Goal: Task Accomplishment & Management: Manage account settings

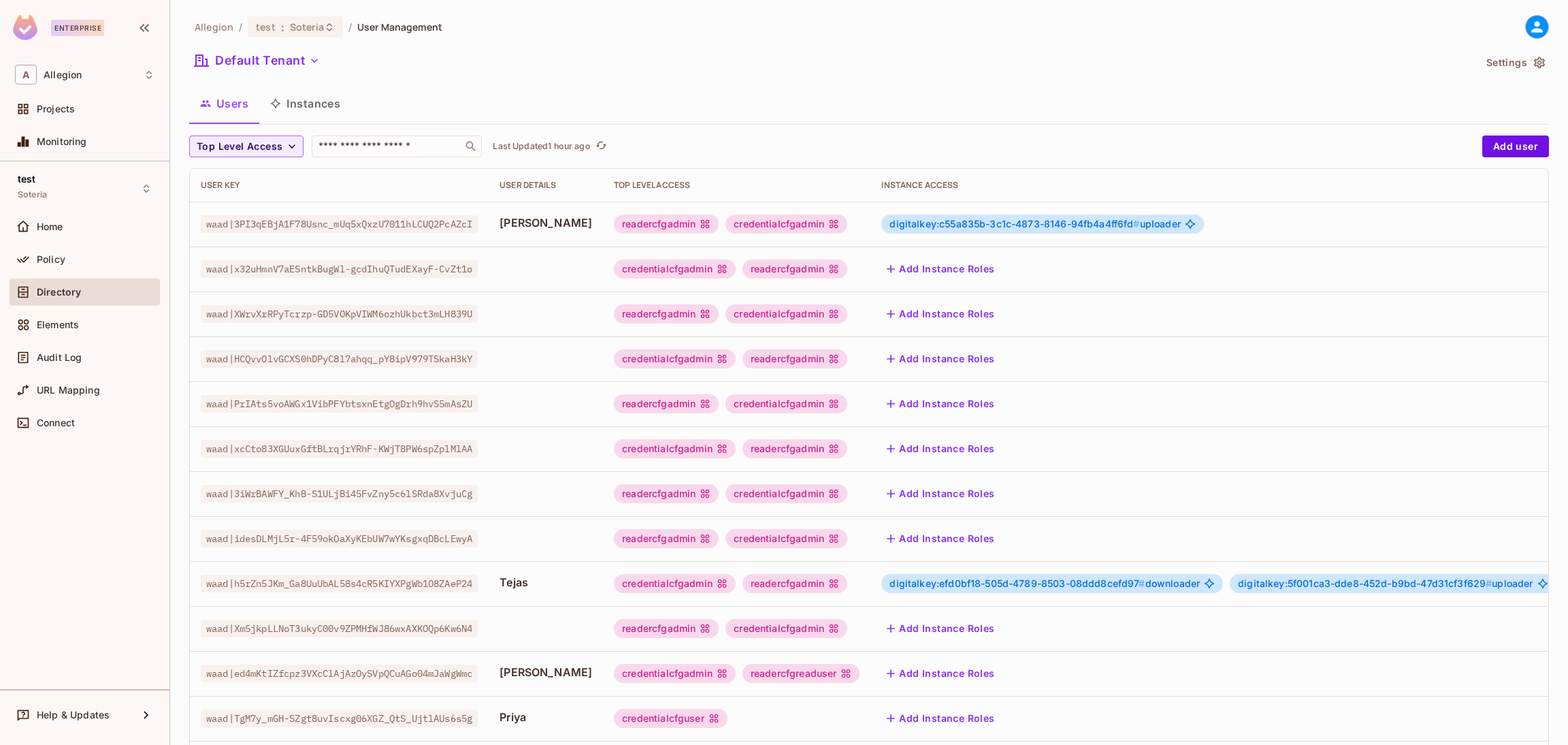
scroll to position [235, 0]
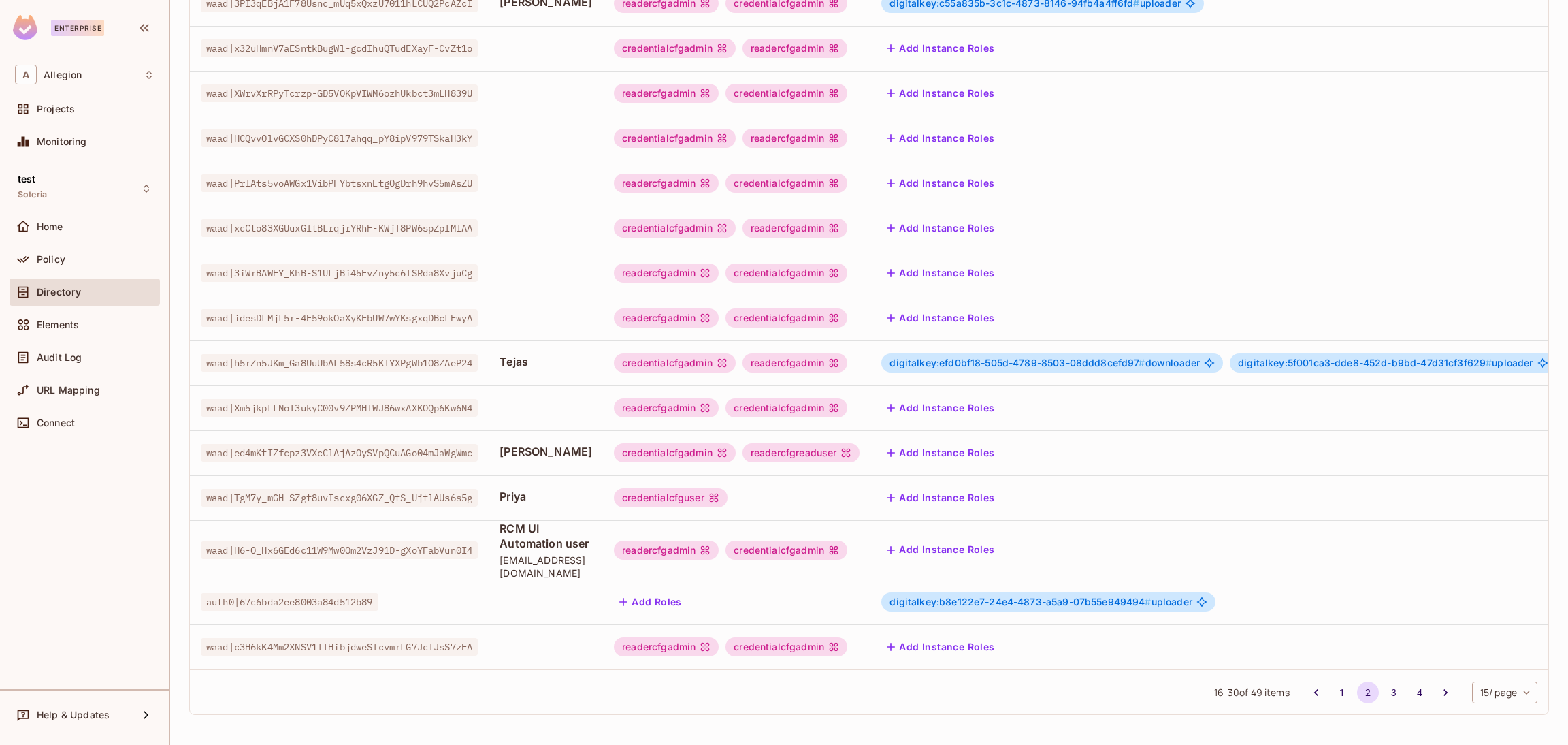
click at [978, 487] on button "Add Instance Roles" at bounding box center [940, 497] width 119 height 21
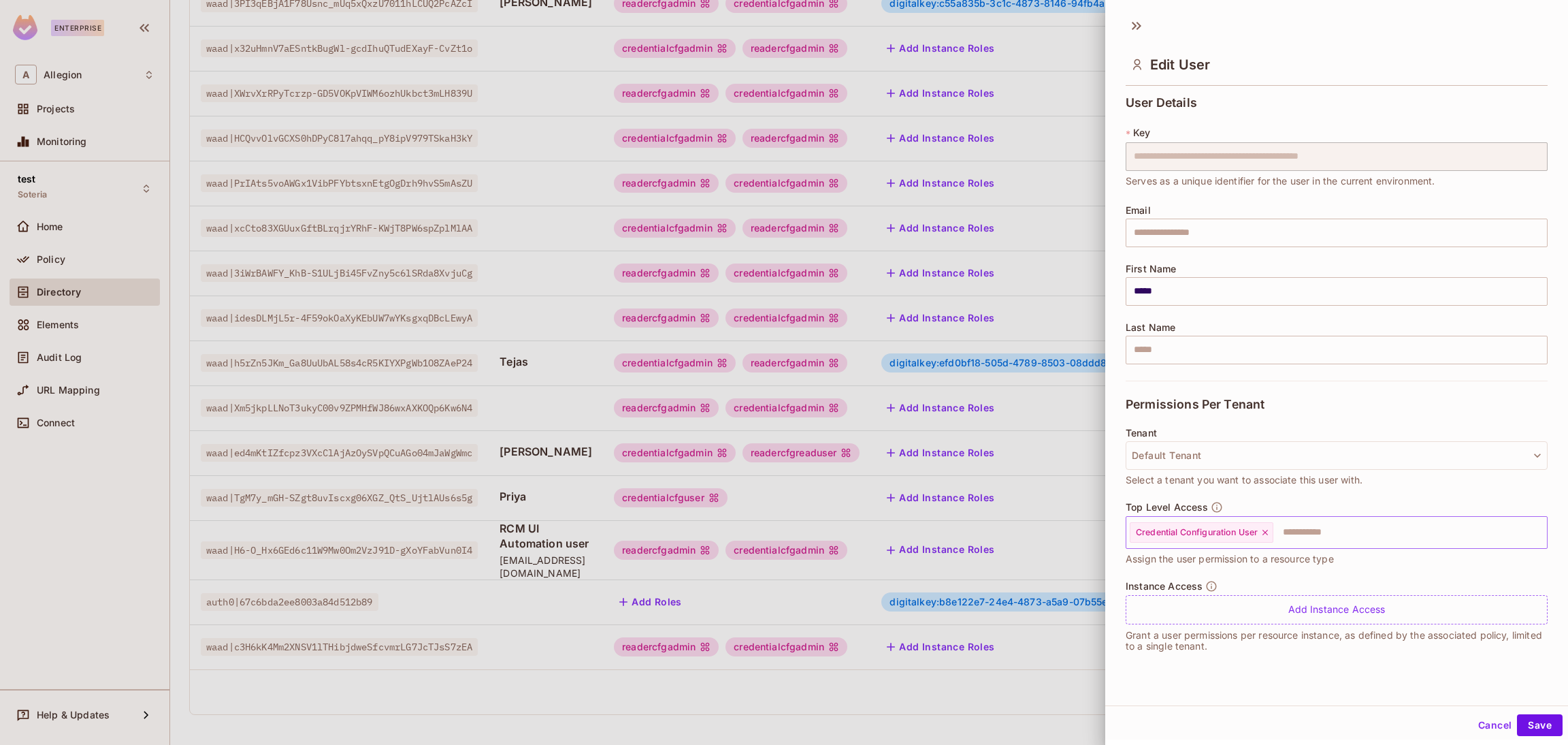
click at [1267, 531] on icon at bounding box center [1265, 532] width 9 height 9
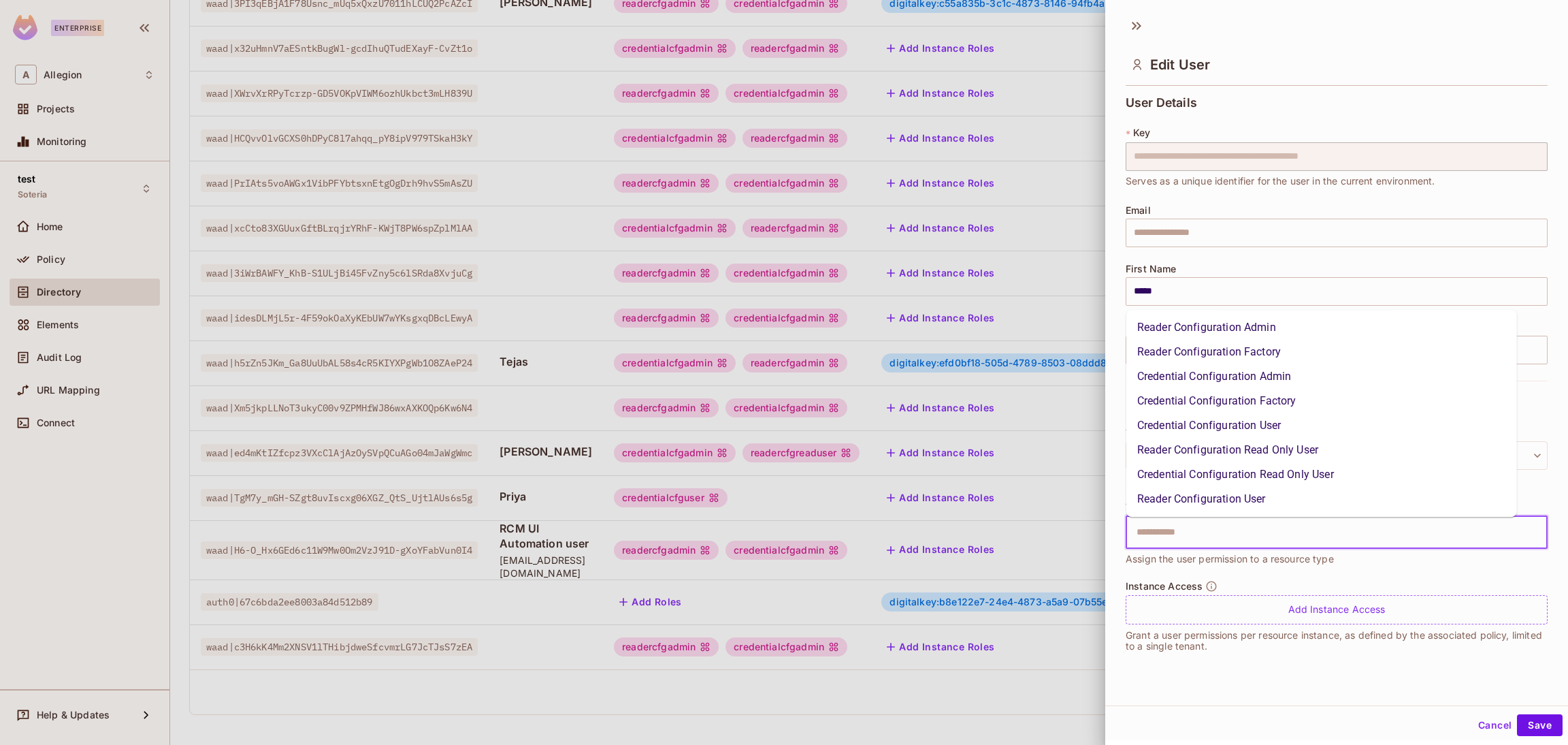
click at [1267, 531] on input "text" at bounding box center [1324, 533] width 392 height 28
click at [1228, 495] on li "Reader Configuration User" at bounding box center [1322, 499] width 391 height 25
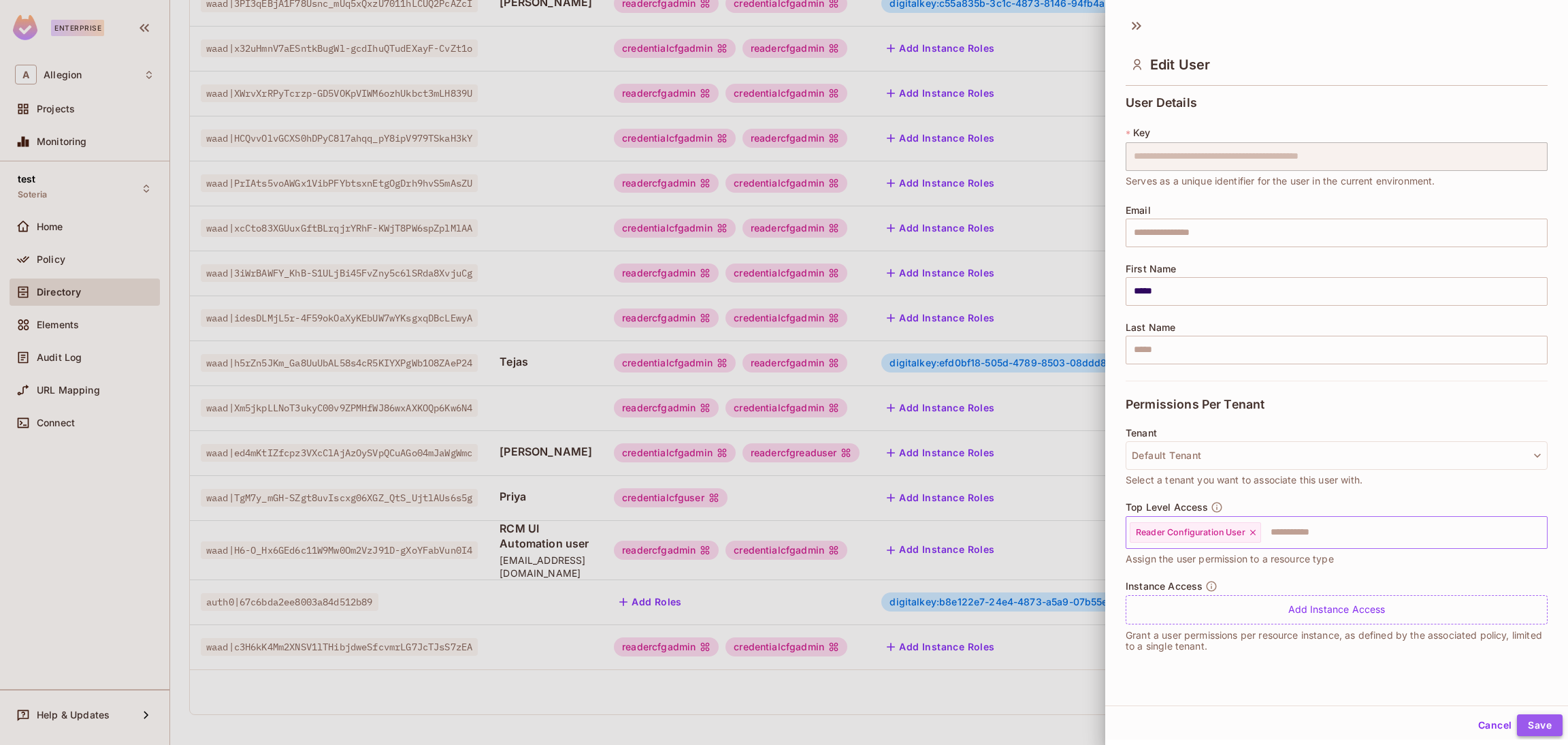
click at [1524, 720] on button "Save" at bounding box center [1539, 725] width 45 height 21
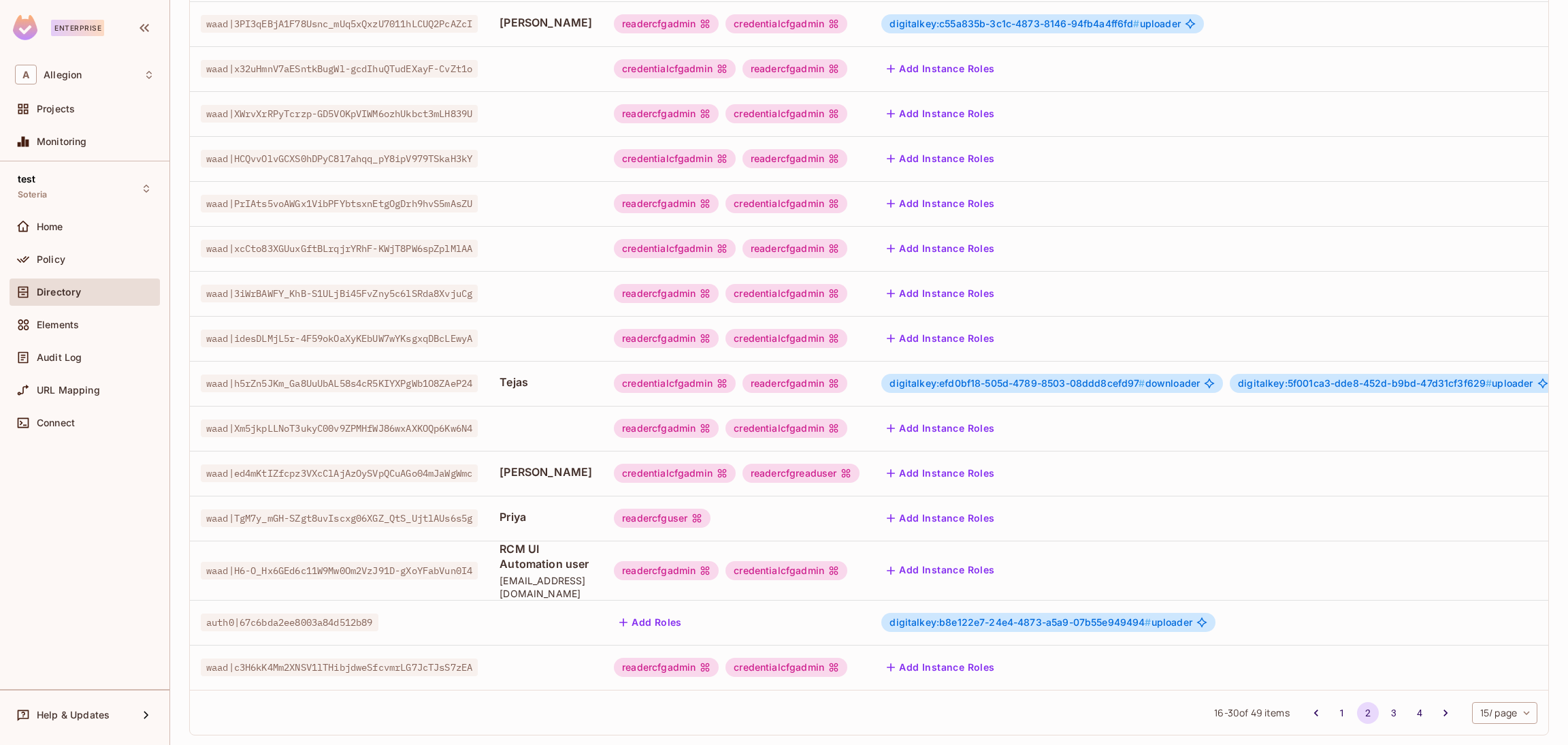
scroll to position [204, 0]
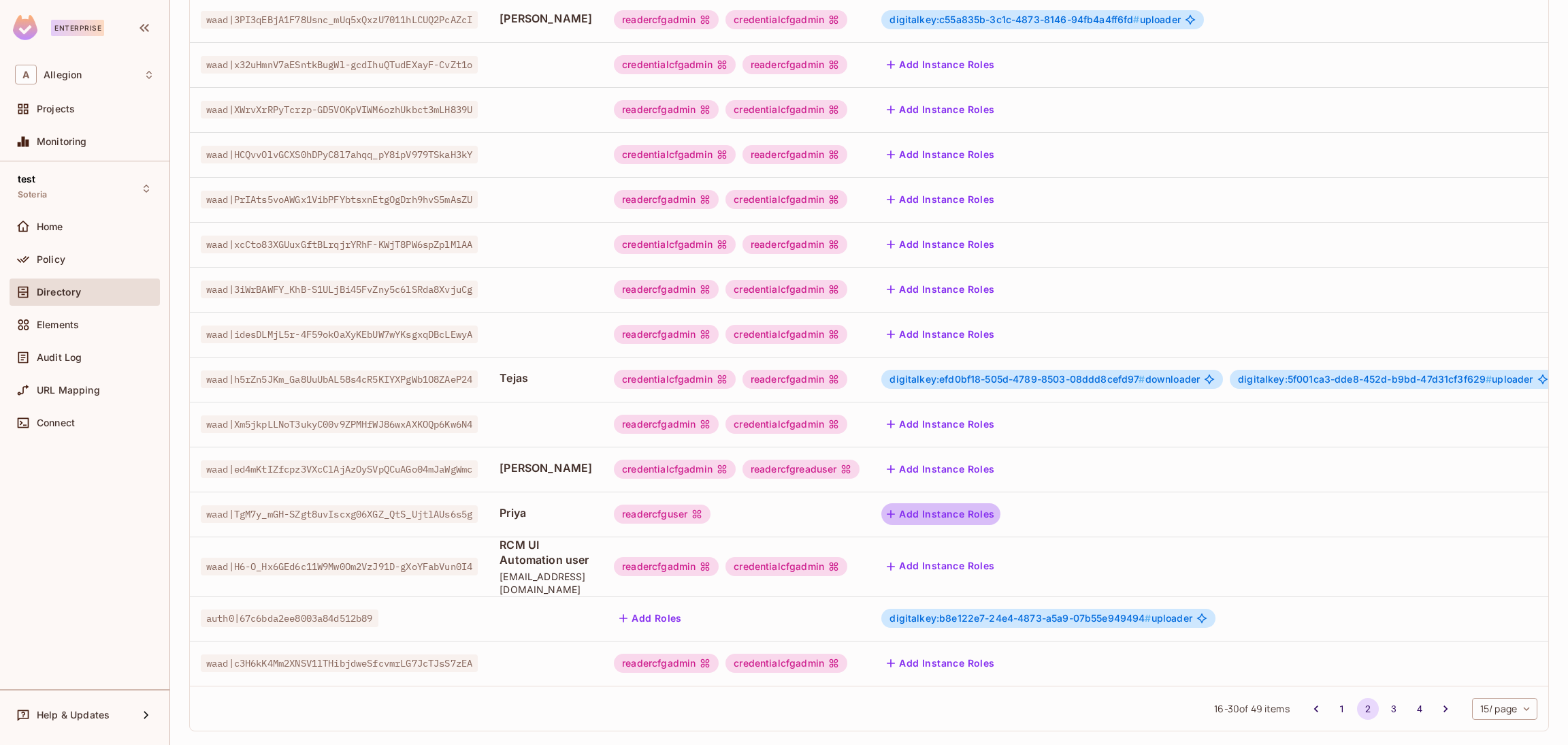
click at [990, 515] on button "Add Instance Roles" at bounding box center [940, 514] width 119 height 21
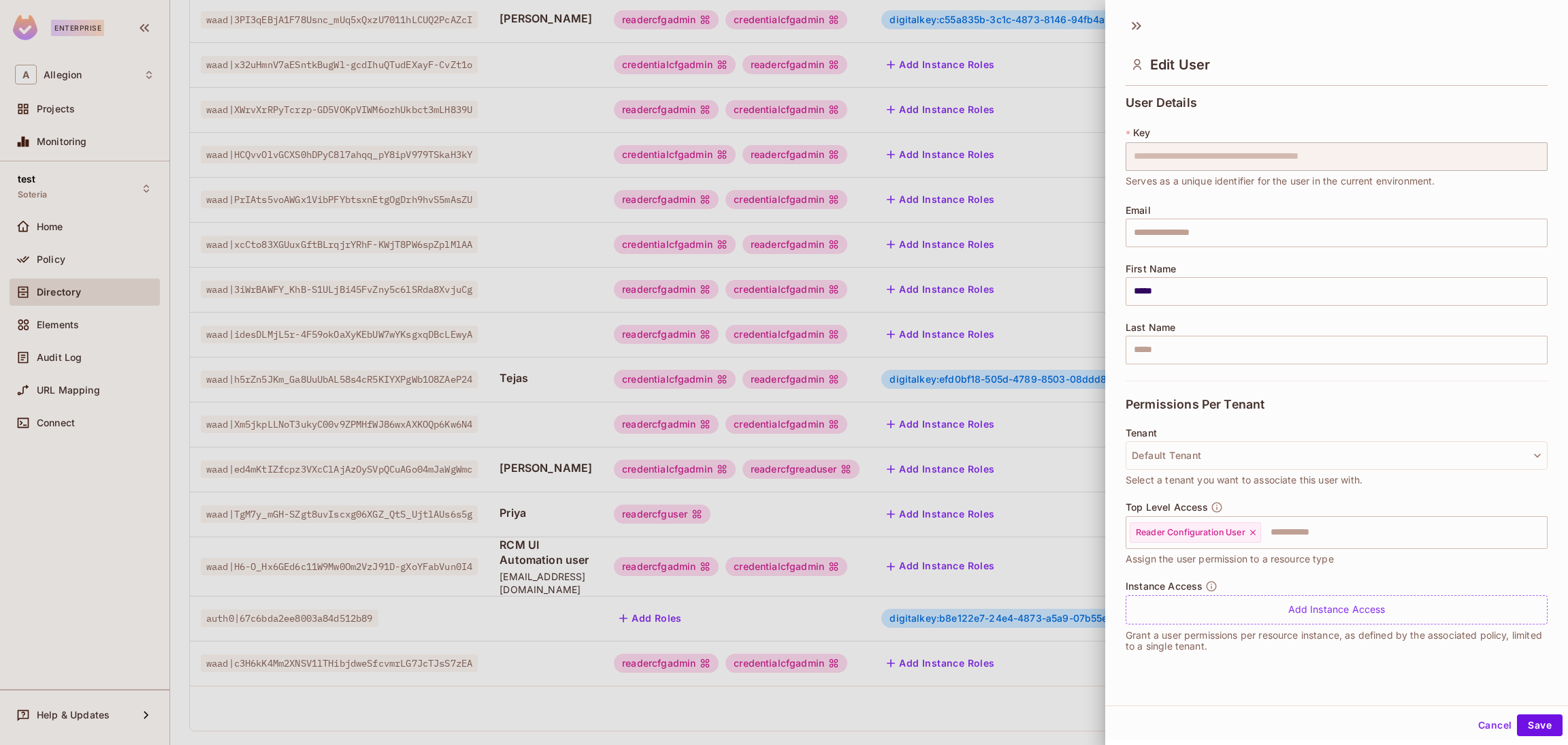
click at [1473, 720] on button "Cancel" at bounding box center [1495, 725] width 44 height 21
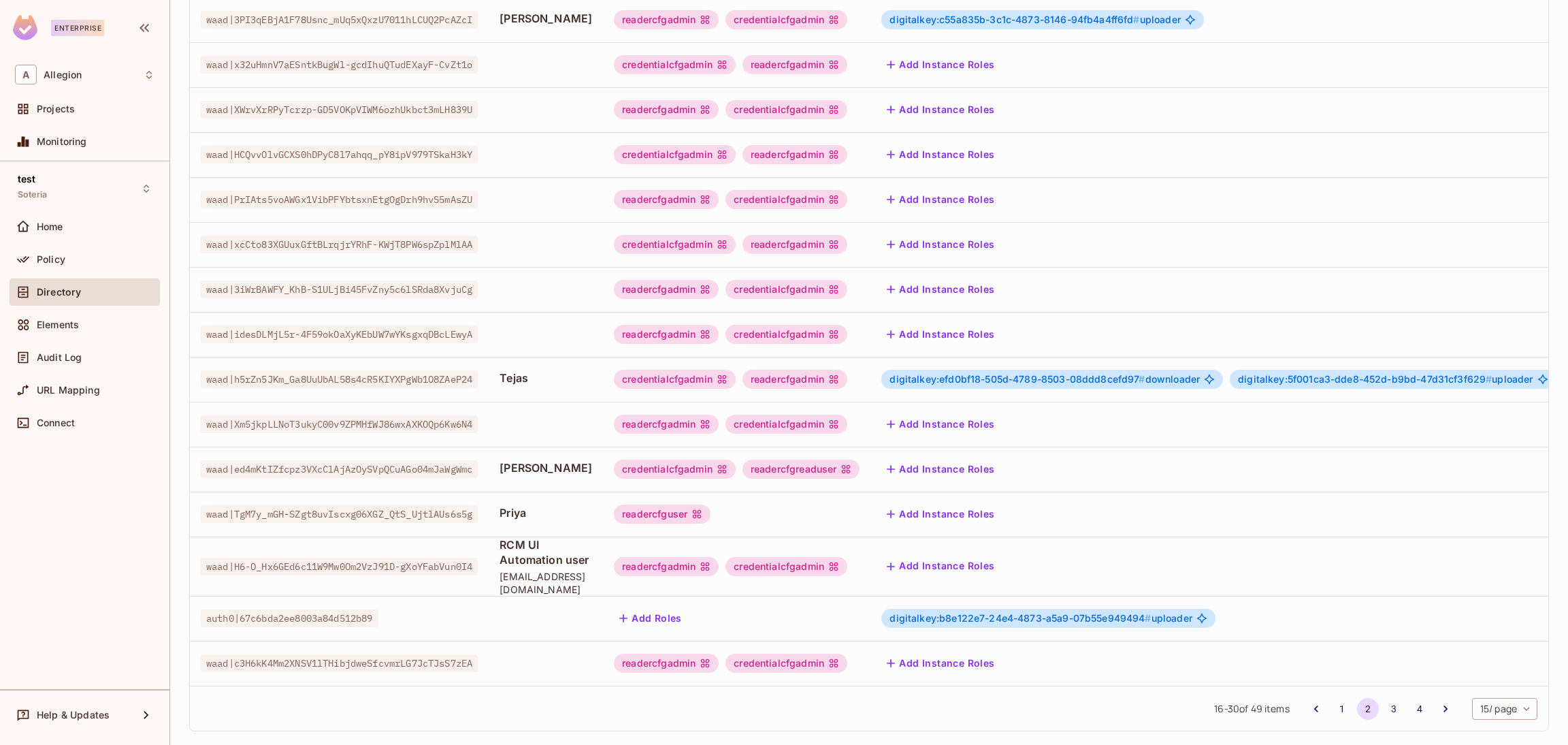
click at [962, 514] on button "Add Instance Roles" at bounding box center [940, 514] width 119 height 21
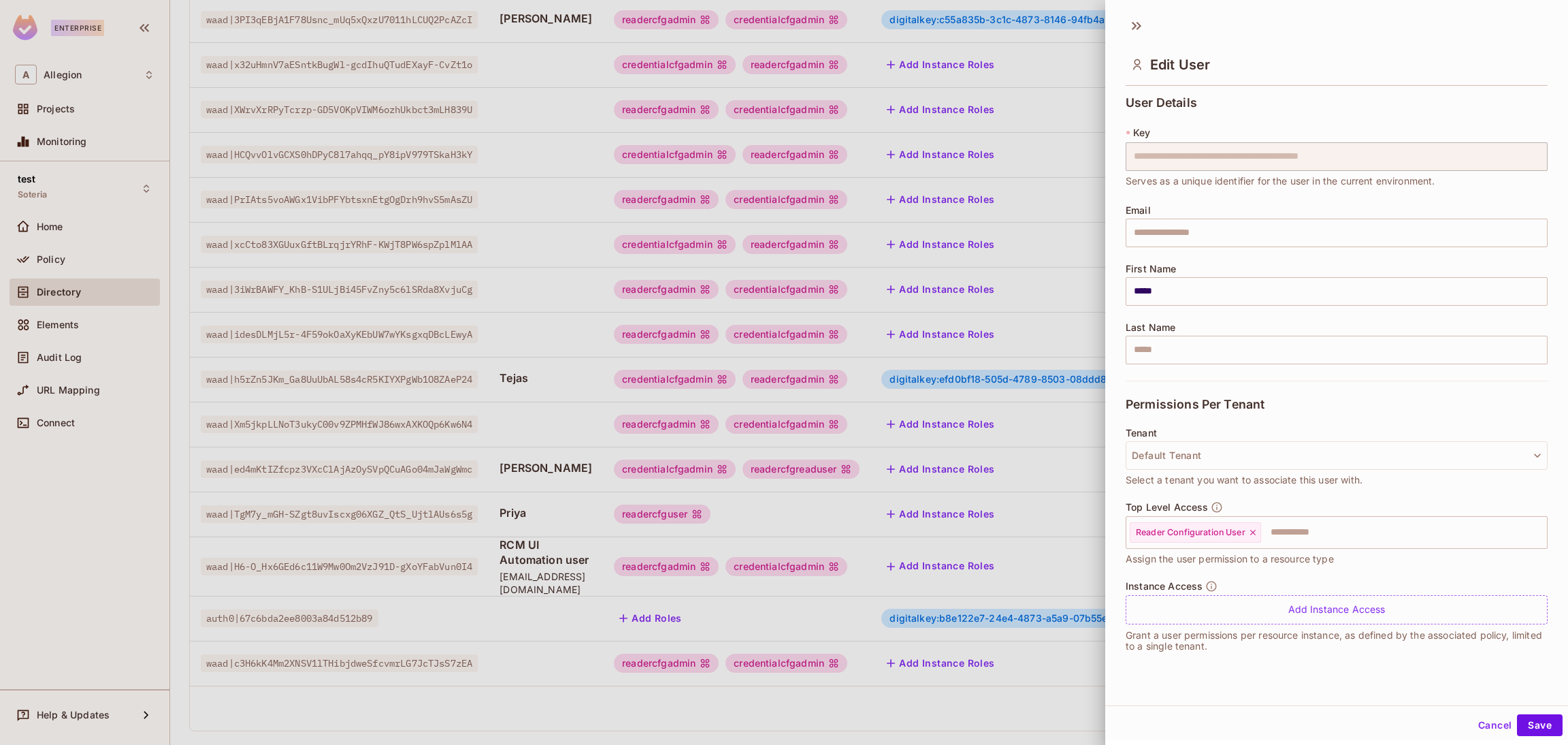
click at [1473, 714] on button "Cancel" at bounding box center [1495, 725] width 44 height 21
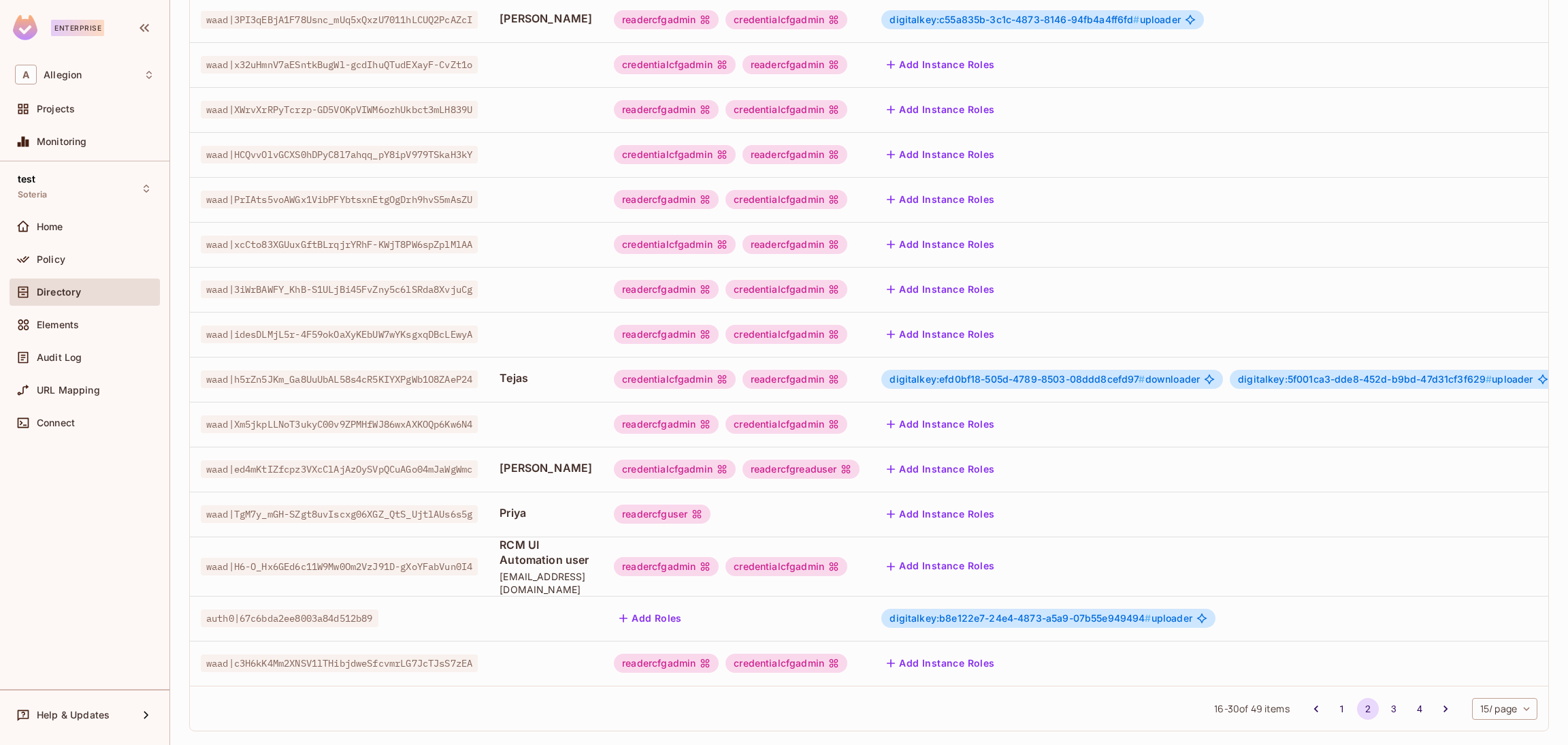
click at [1268, 386] on div "digitalkey:efd0bf18-505d-4789-8503-08ddd8cefd97 # downloader digitalkey:5f001ca…" at bounding box center [1232, 379] width 703 height 21
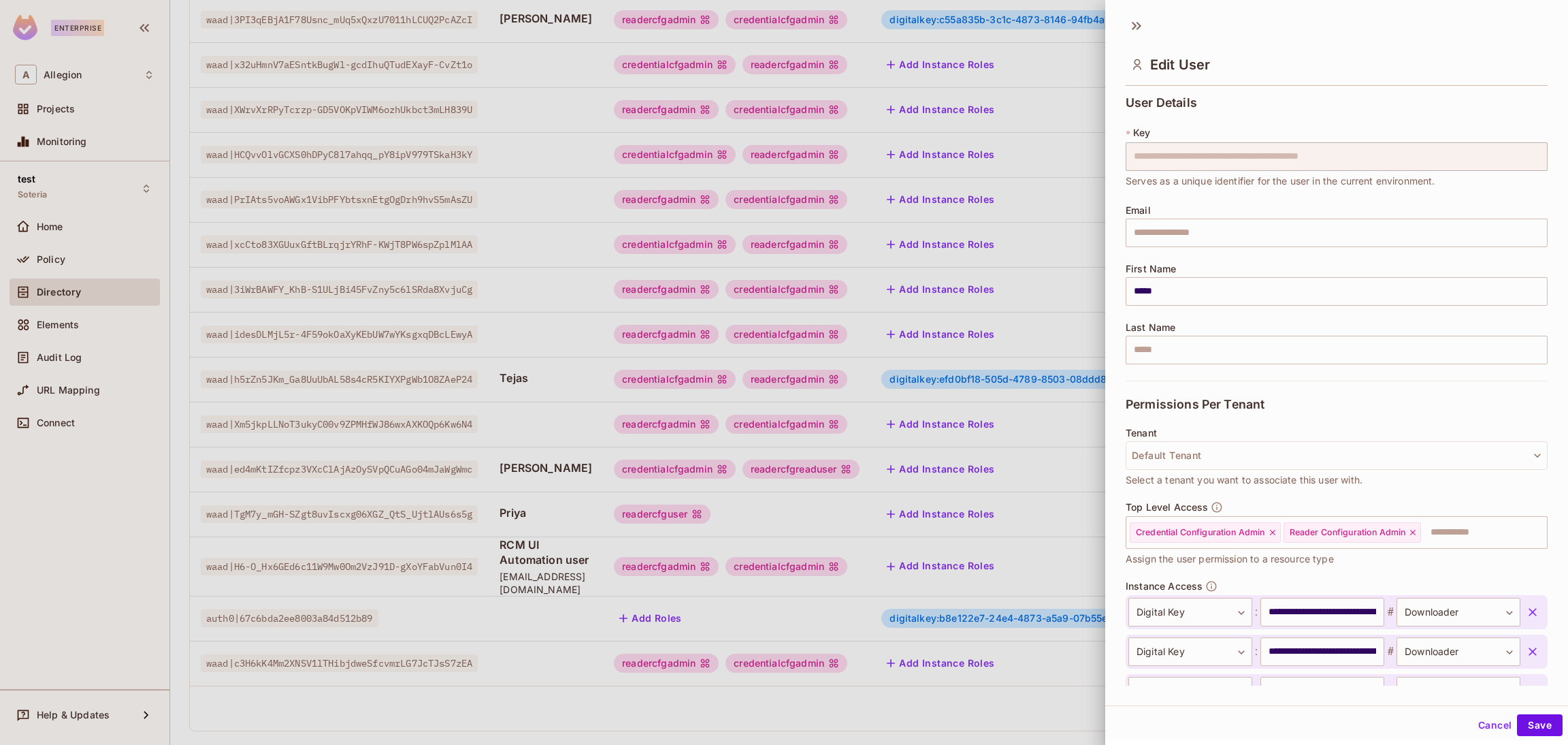
click at [1526, 613] on icon "button" at bounding box center [1533, 612] width 14 height 14
click at [1526, 612] on icon "button" at bounding box center [1533, 612] width 14 height 14
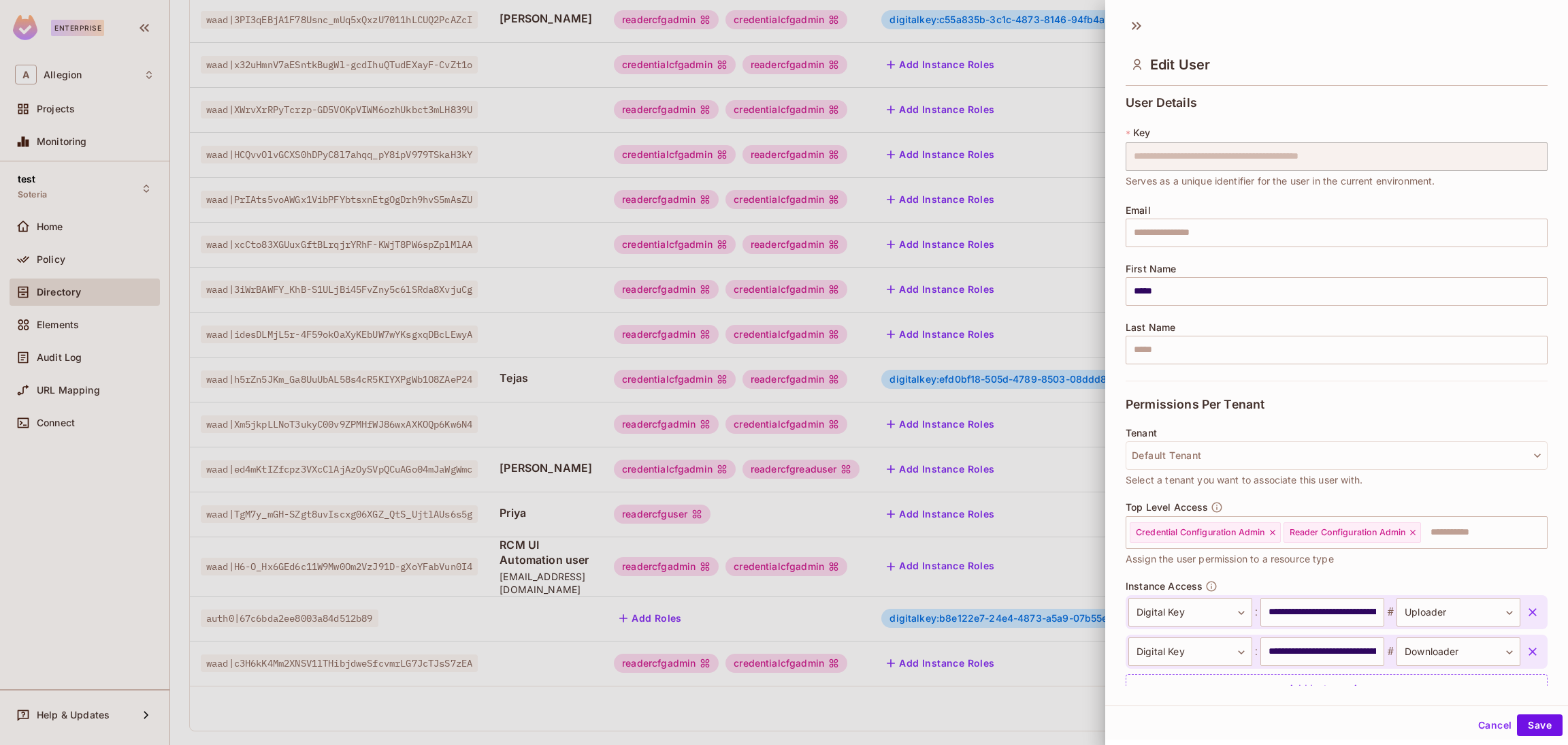
click at [1526, 612] on icon "button" at bounding box center [1533, 612] width 14 height 14
click at [1274, 530] on icon at bounding box center [1272, 532] width 9 height 9
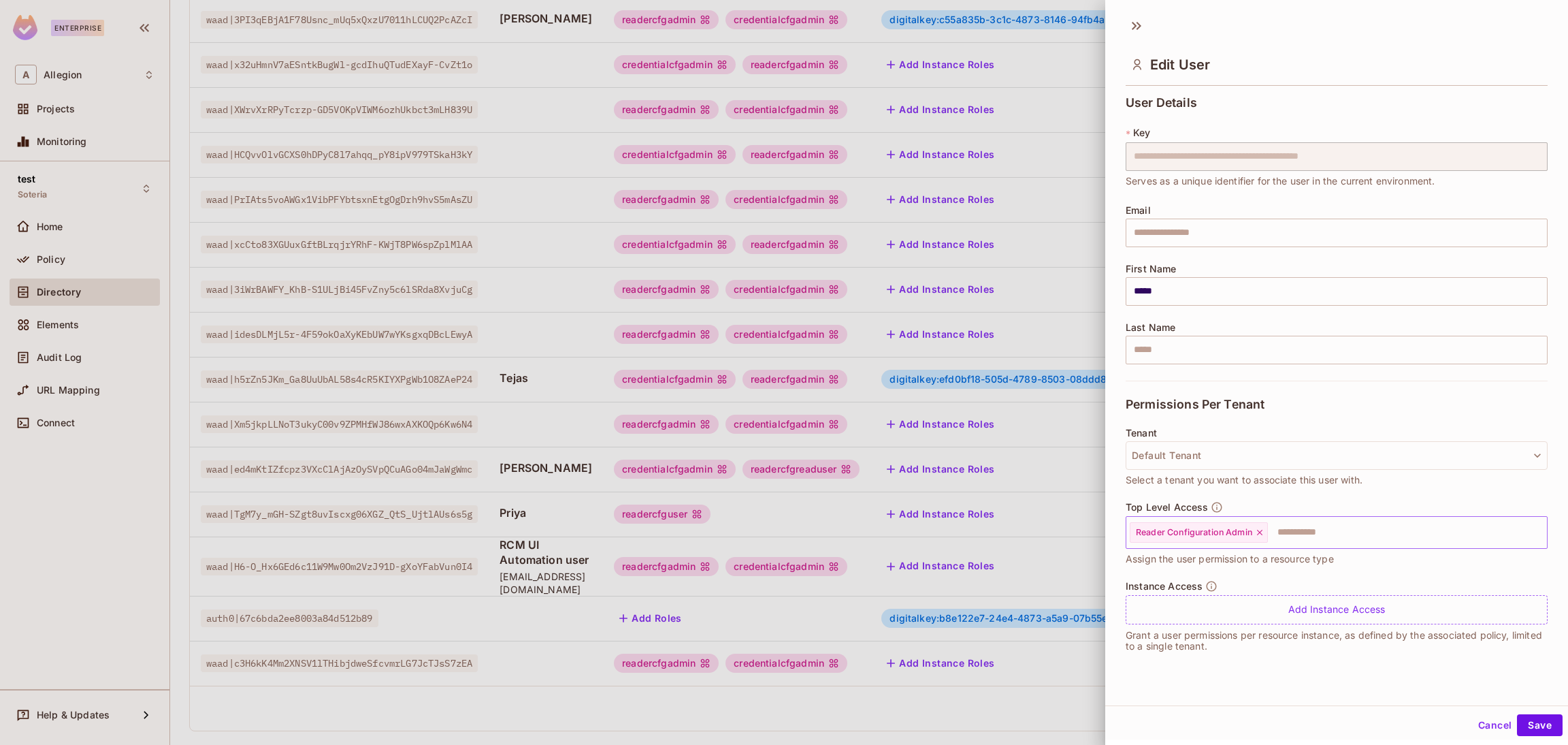
click at [1261, 533] on icon at bounding box center [1259, 532] width 5 height 5
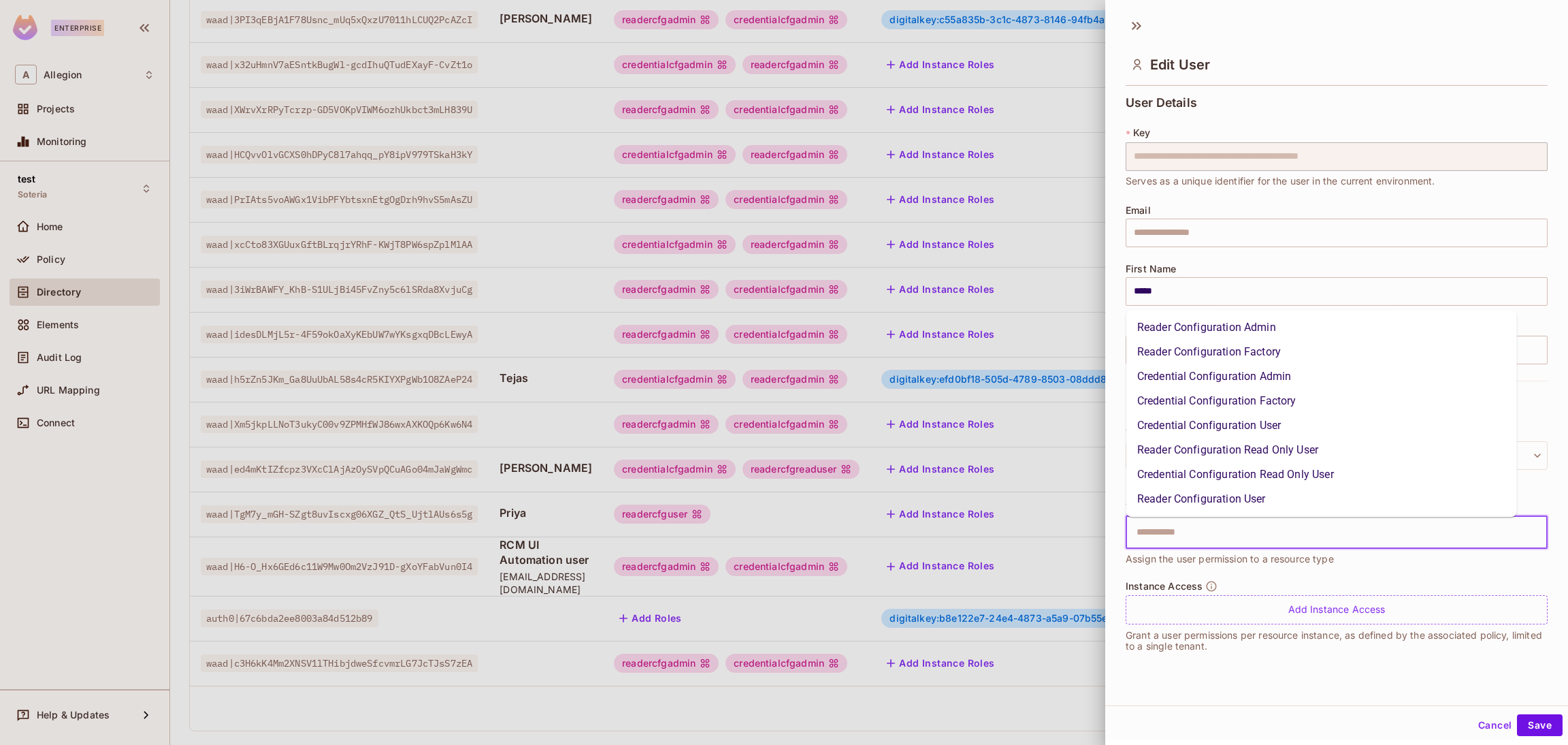
click at [1261, 533] on input "text" at bounding box center [1324, 533] width 392 height 28
click at [1178, 498] on li "Reader Configuration User" at bounding box center [1322, 499] width 391 height 25
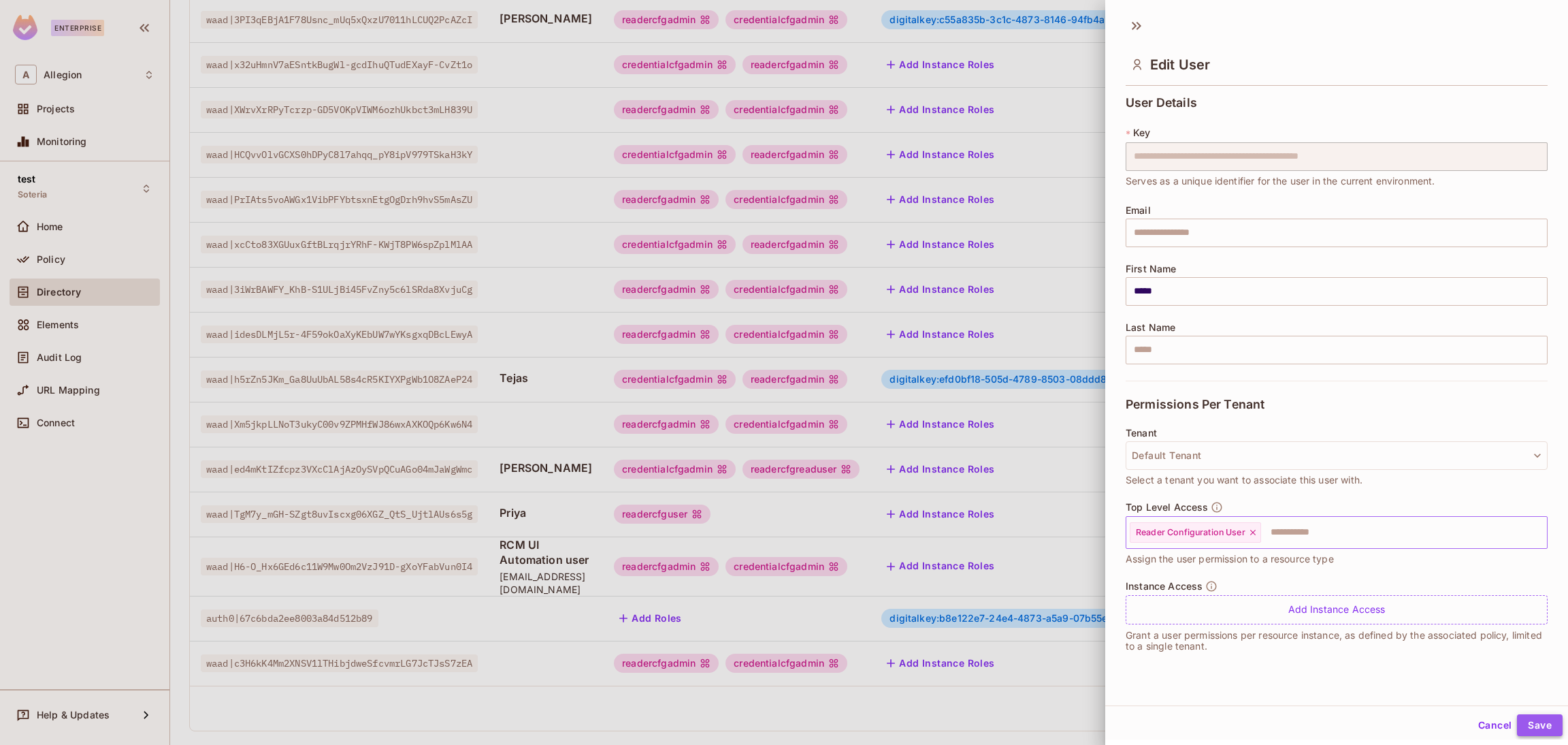
click at [1517, 720] on button "Save" at bounding box center [1539, 725] width 45 height 21
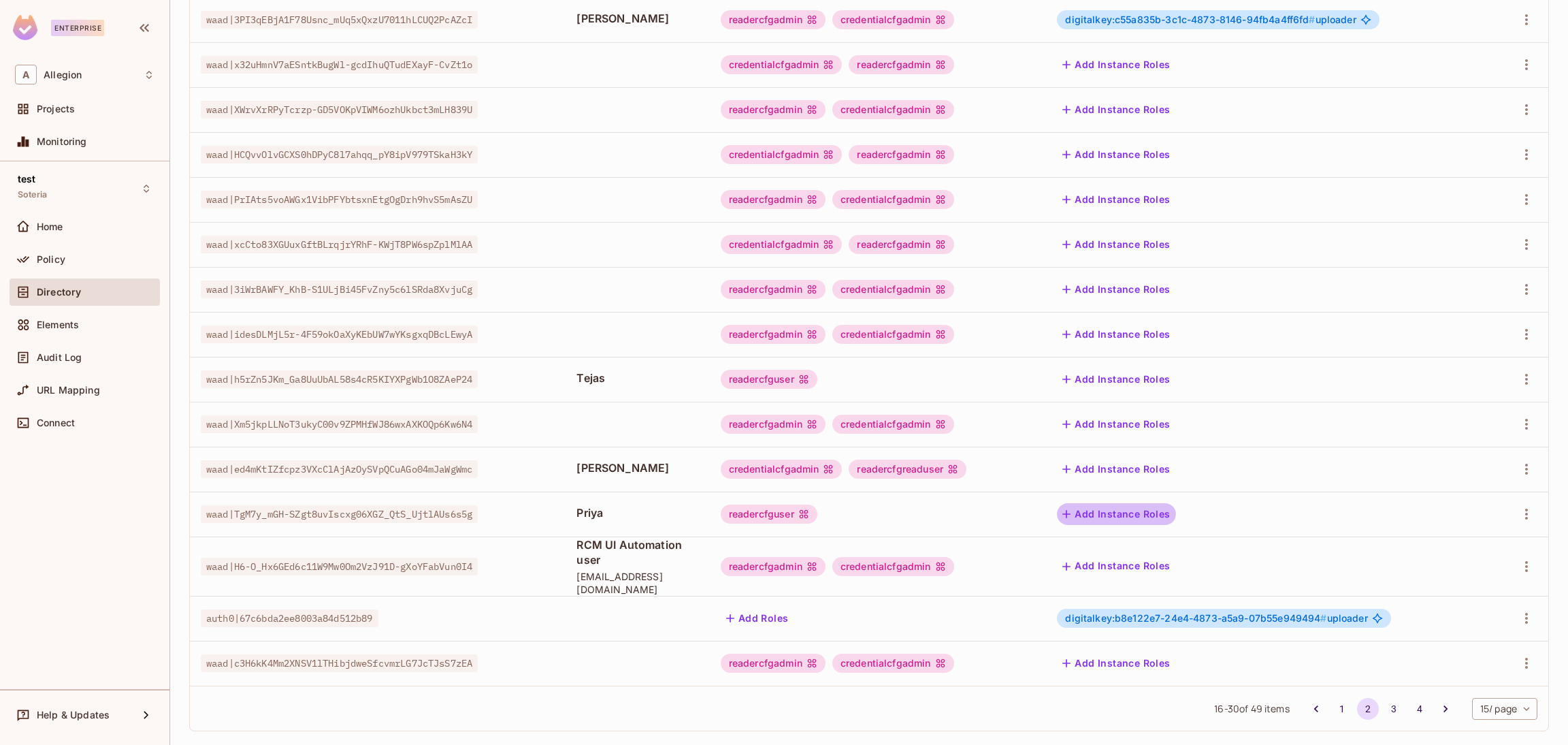
click at [1111, 511] on button "Add Instance Roles" at bounding box center [1116, 514] width 119 height 21
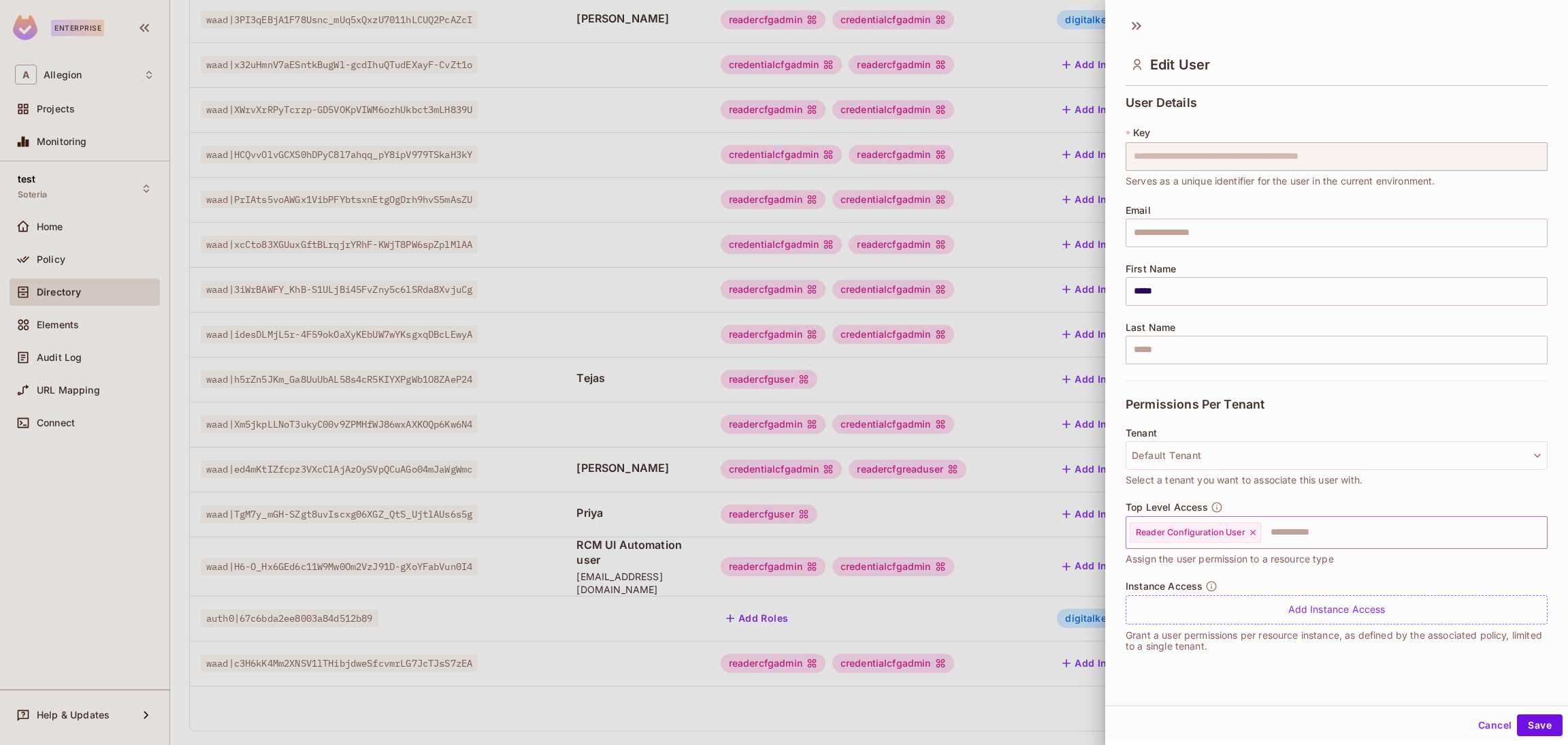
click at [1252, 532] on icon at bounding box center [1253, 532] width 9 height 9
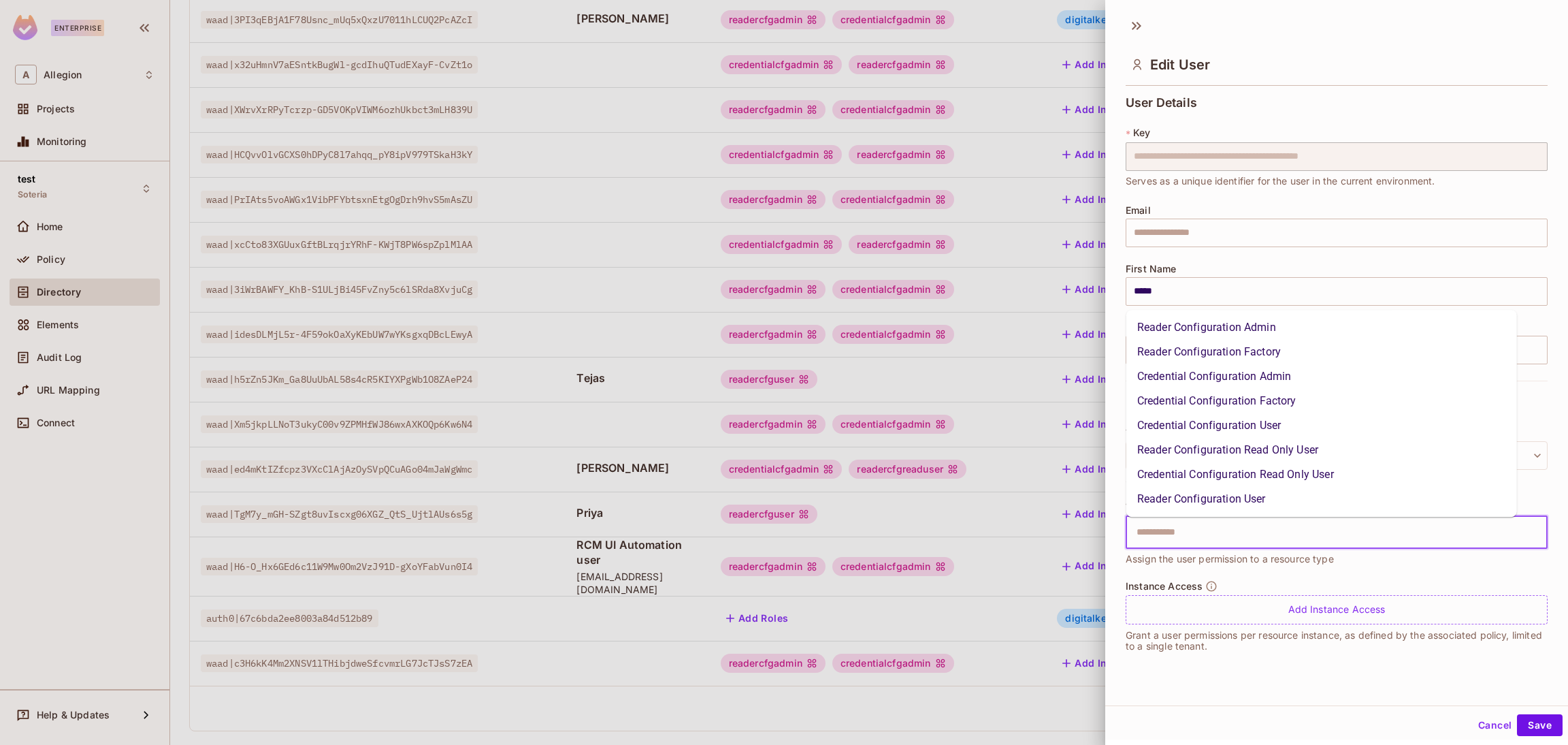
click at [1252, 532] on input "text" at bounding box center [1324, 533] width 392 height 28
click at [1182, 428] on li "Credential Configuration User" at bounding box center [1322, 425] width 391 height 25
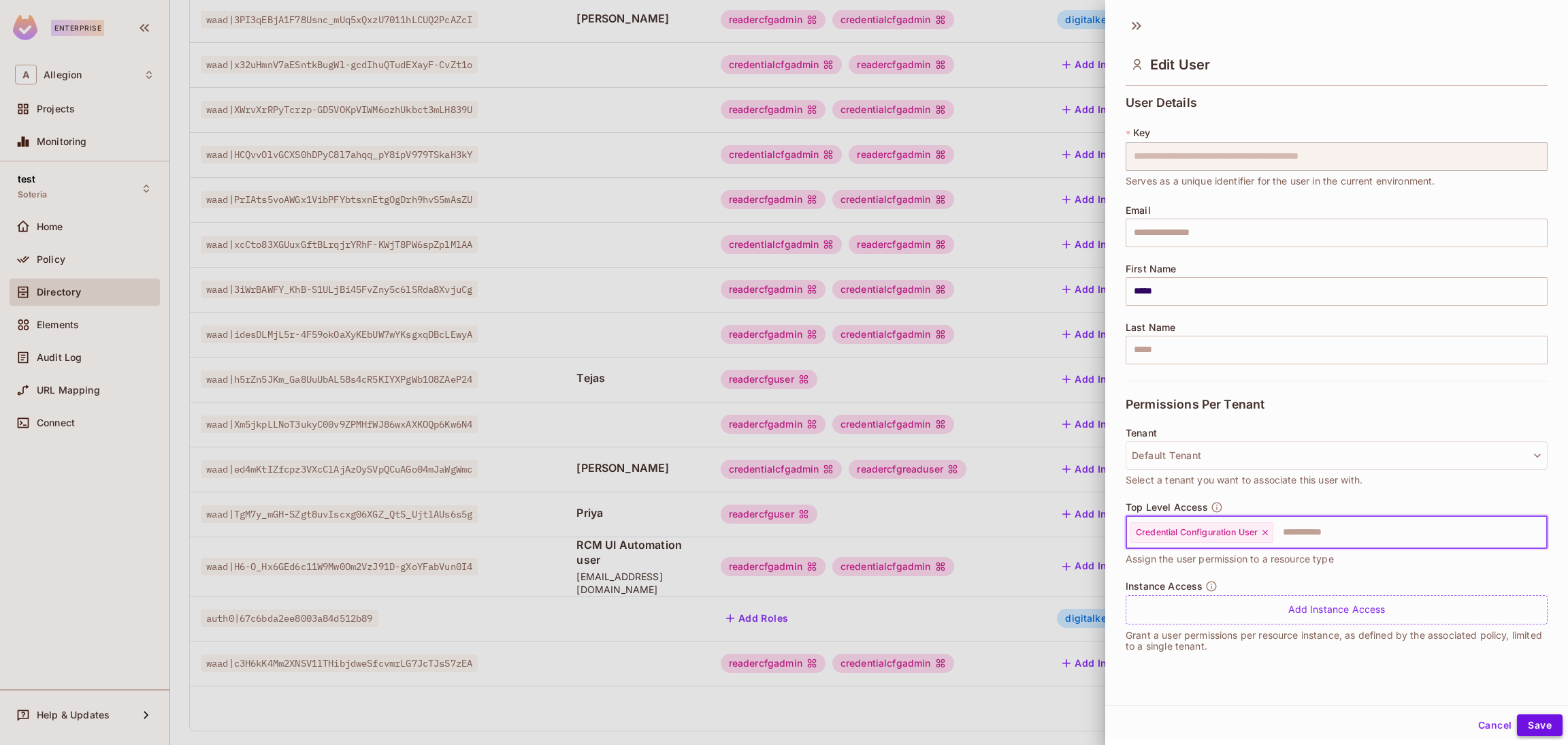
click at [1527, 723] on button "Save" at bounding box center [1539, 725] width 45 height 21
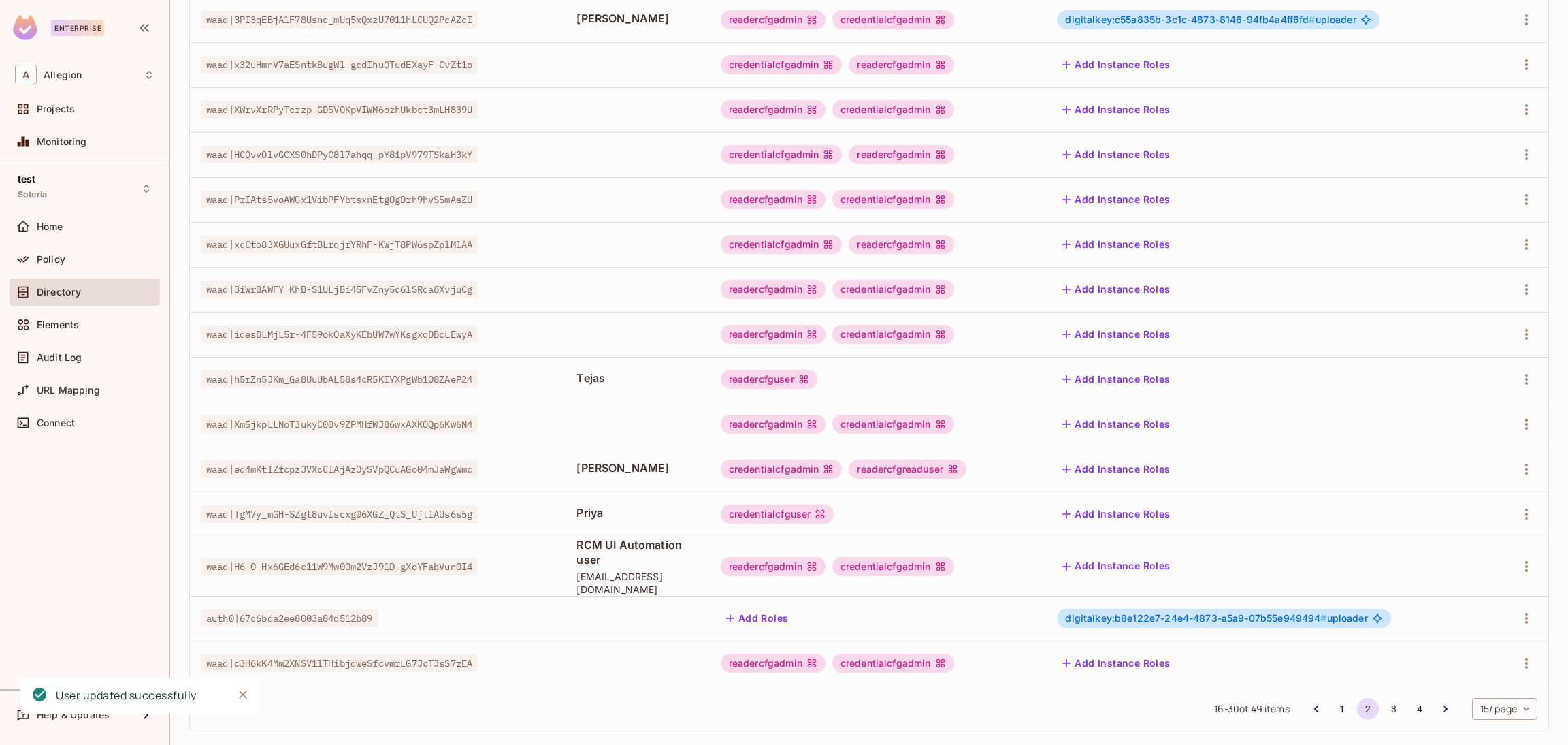
click at [1112, 514] on button "Add Instance Roles" at bounding box center [1116, 514] width 119 height 21
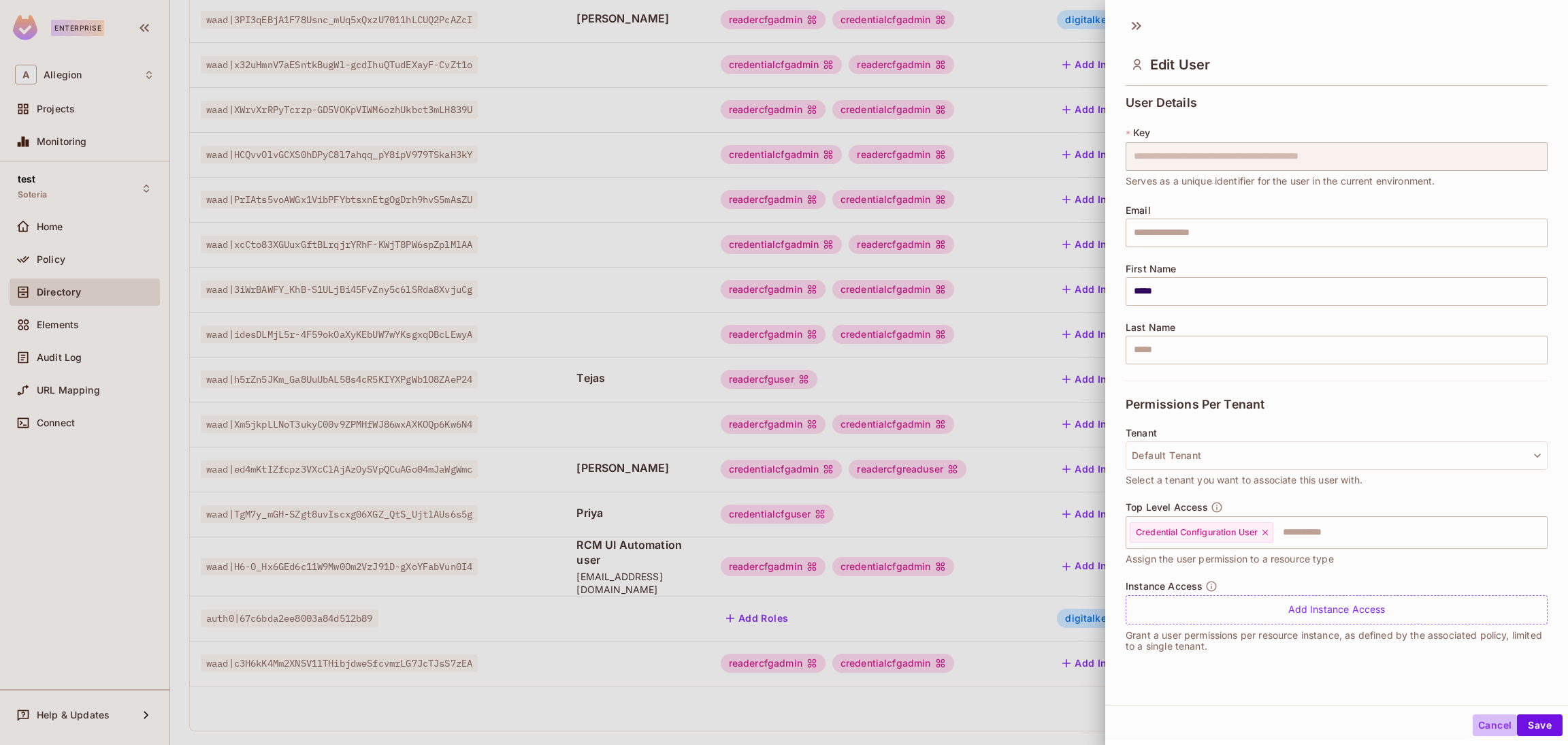
click at [1477, 720] on button "Cancel" at bounding box center [1495, 725] width 44 height 21
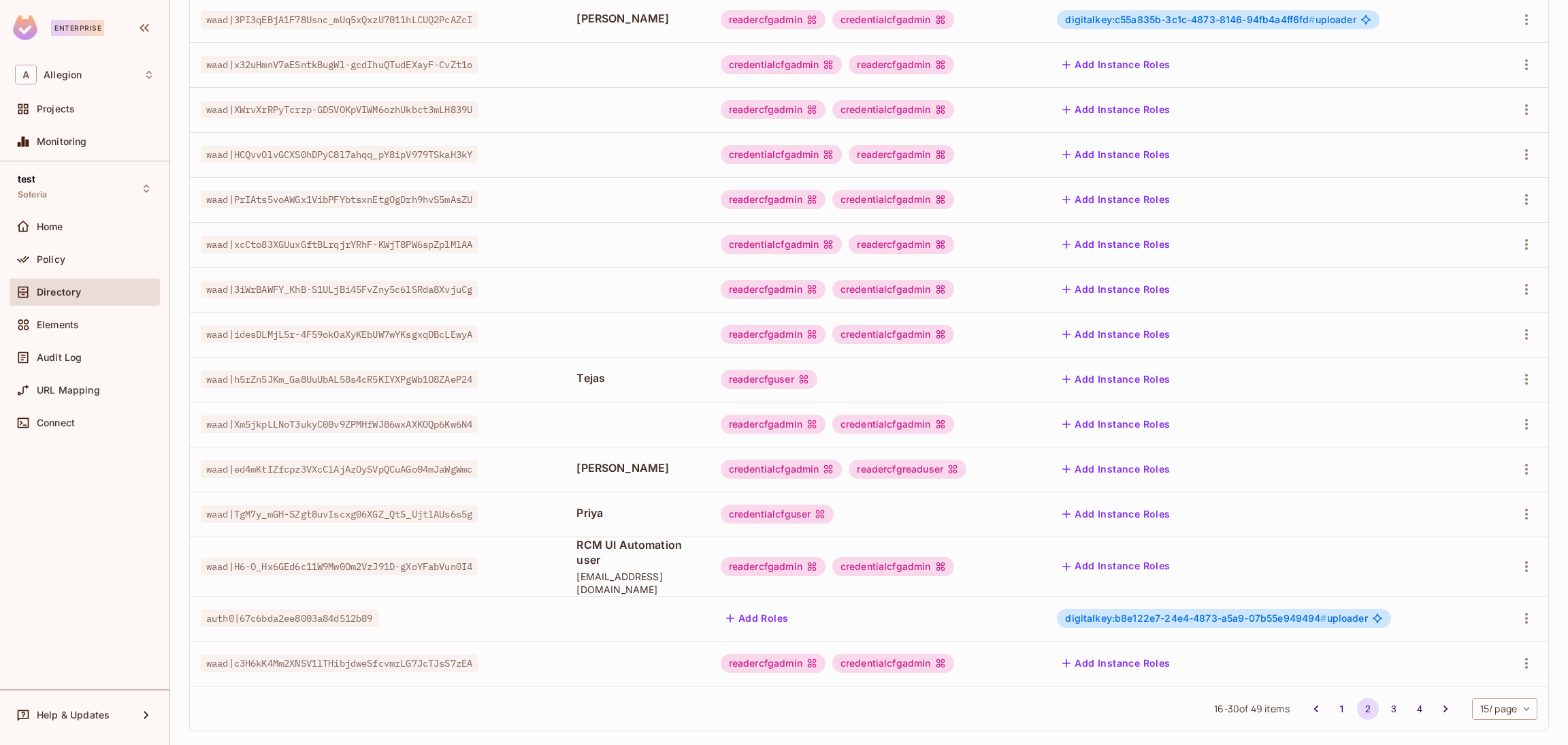
click at [1124, 507] on button "Add Instance Roles" at bounding box center [1116, 514] width 119 height 21
click at [1125, 512] on button "Add Instance Roles" at bounding box center [1116, 514] width 119 height 21
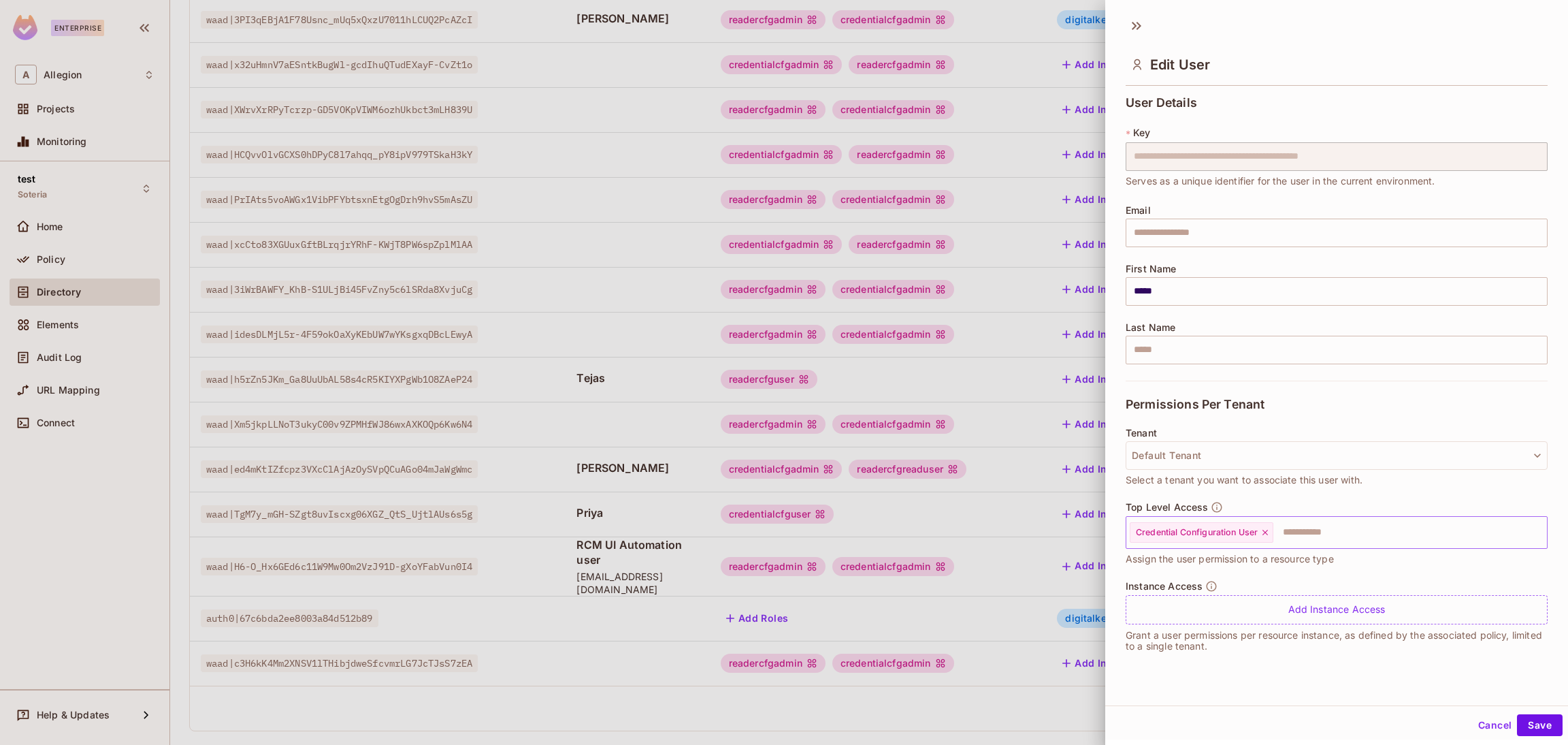
click at [1322, 537] on input "text" at bounding box center [1397, 533] width 246 height 28
click at [951, 713] on div at bounding box center [784, 372] width 1568 height 745
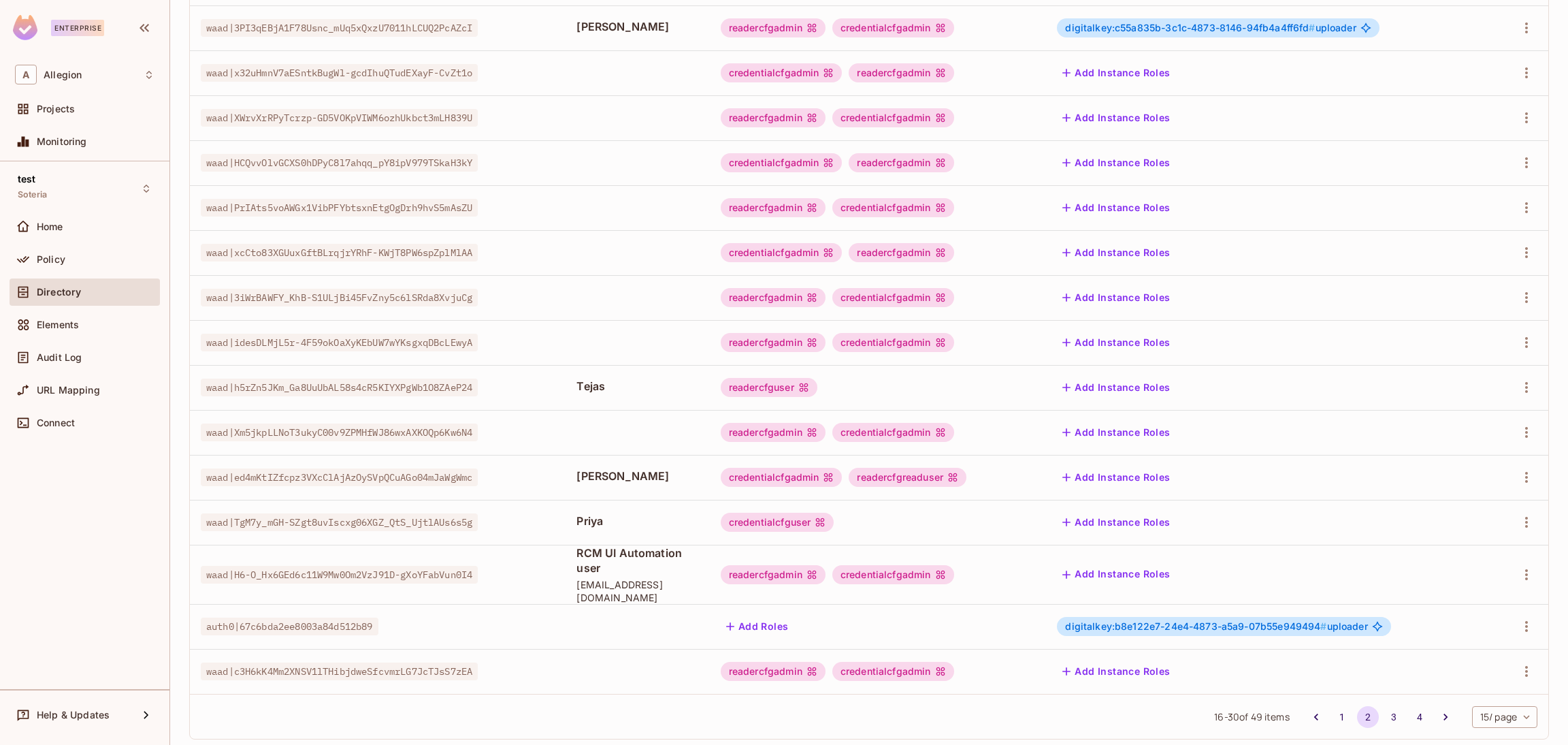
scroll to position [206, 0]
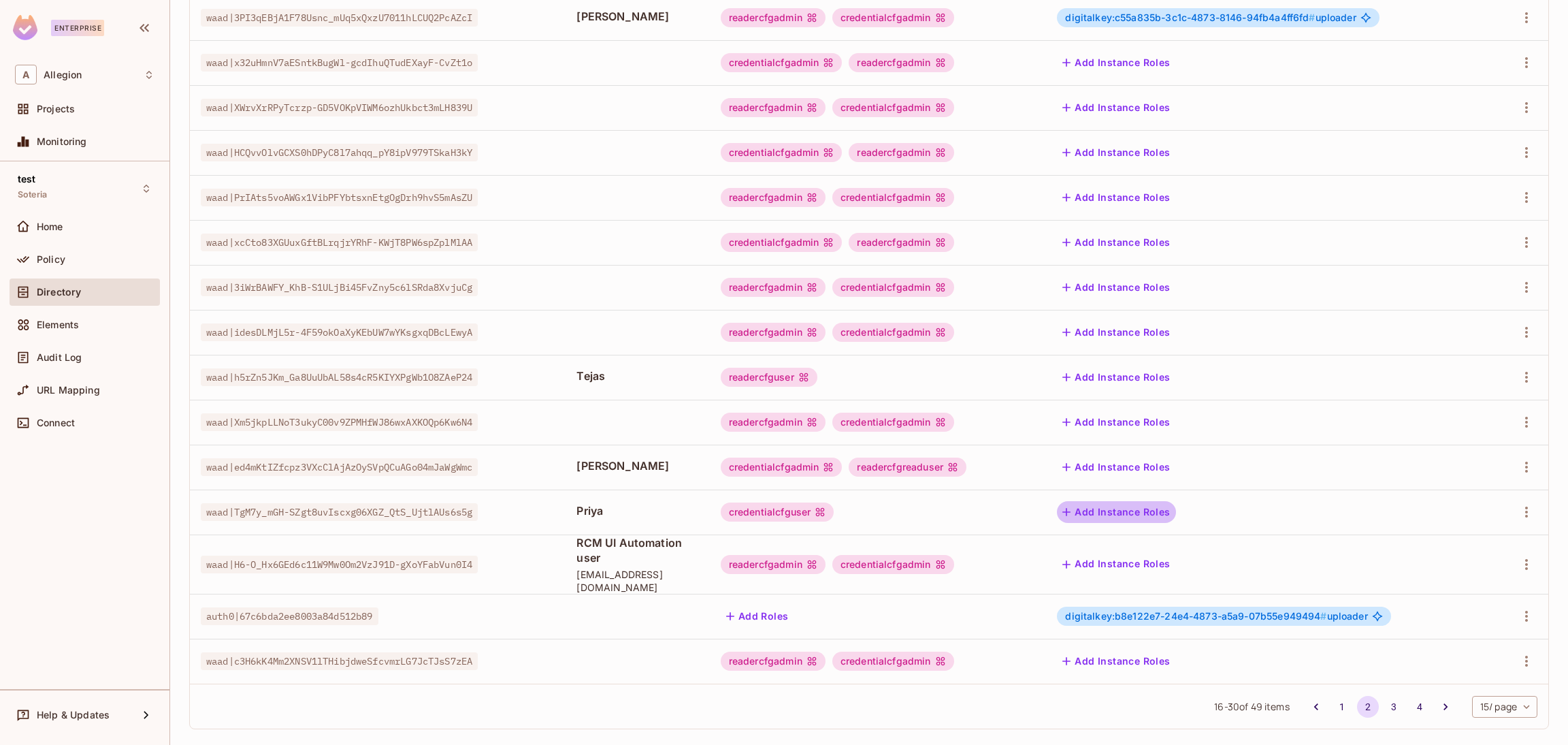
click at [1146, 508] on button "Add Instance Roles" at bounding box center [1116, 512] width 119 height 21
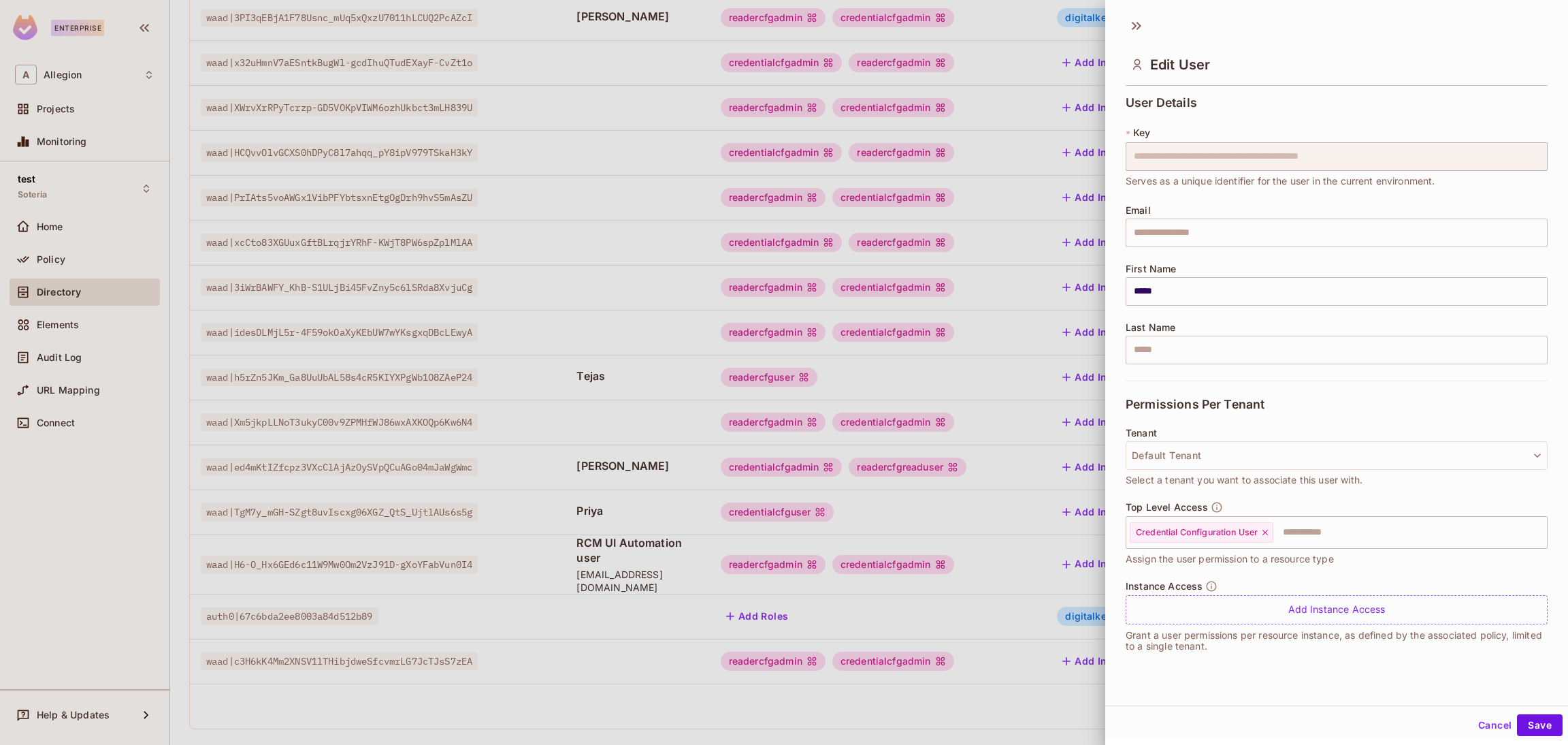
click at [1484, 725] on button "Cancel" at bounding box center [1495, 725] width 44 height 21
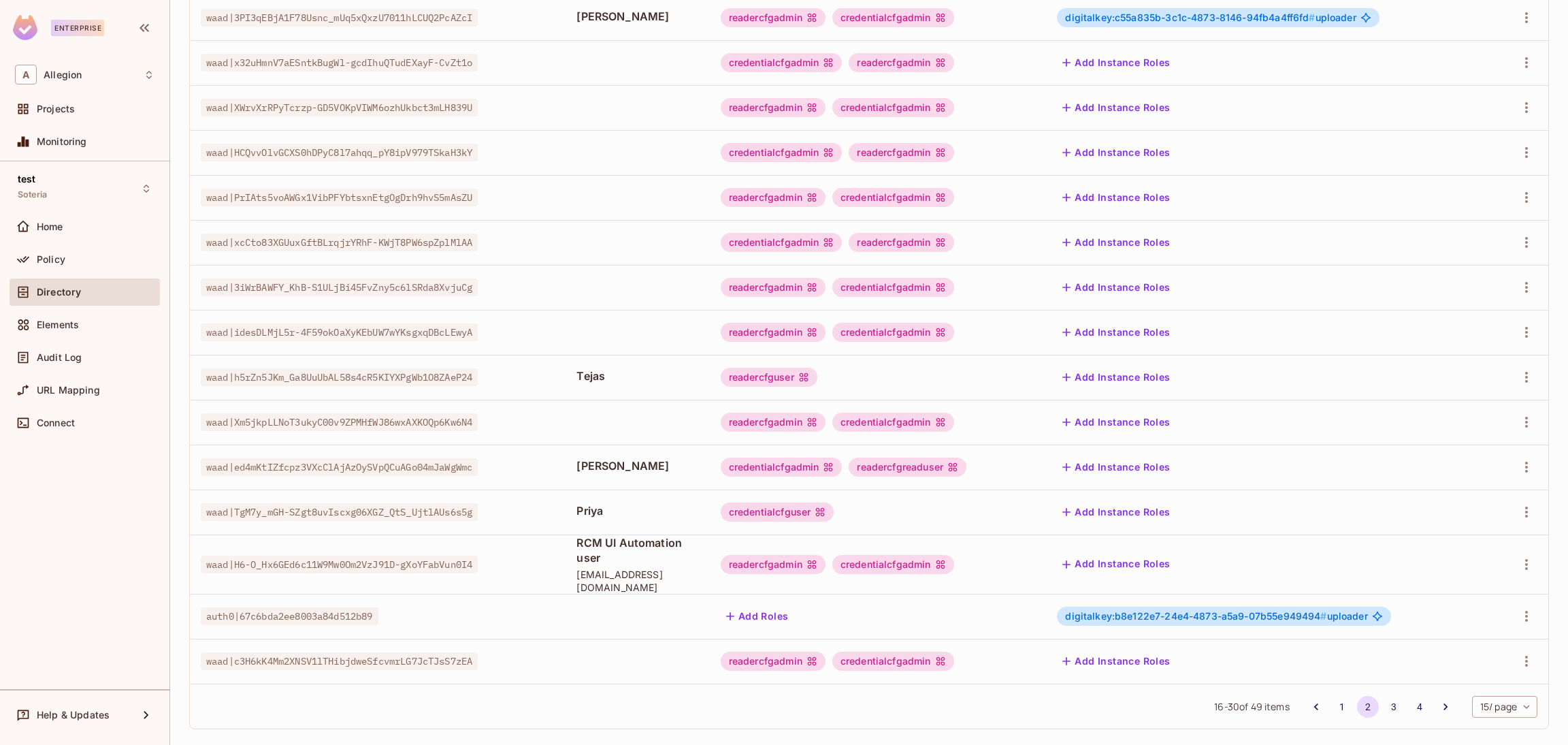
click at [1127, 374] on button "Add Instance Roles" at bounding box center [1116, 377] width 119 height 21
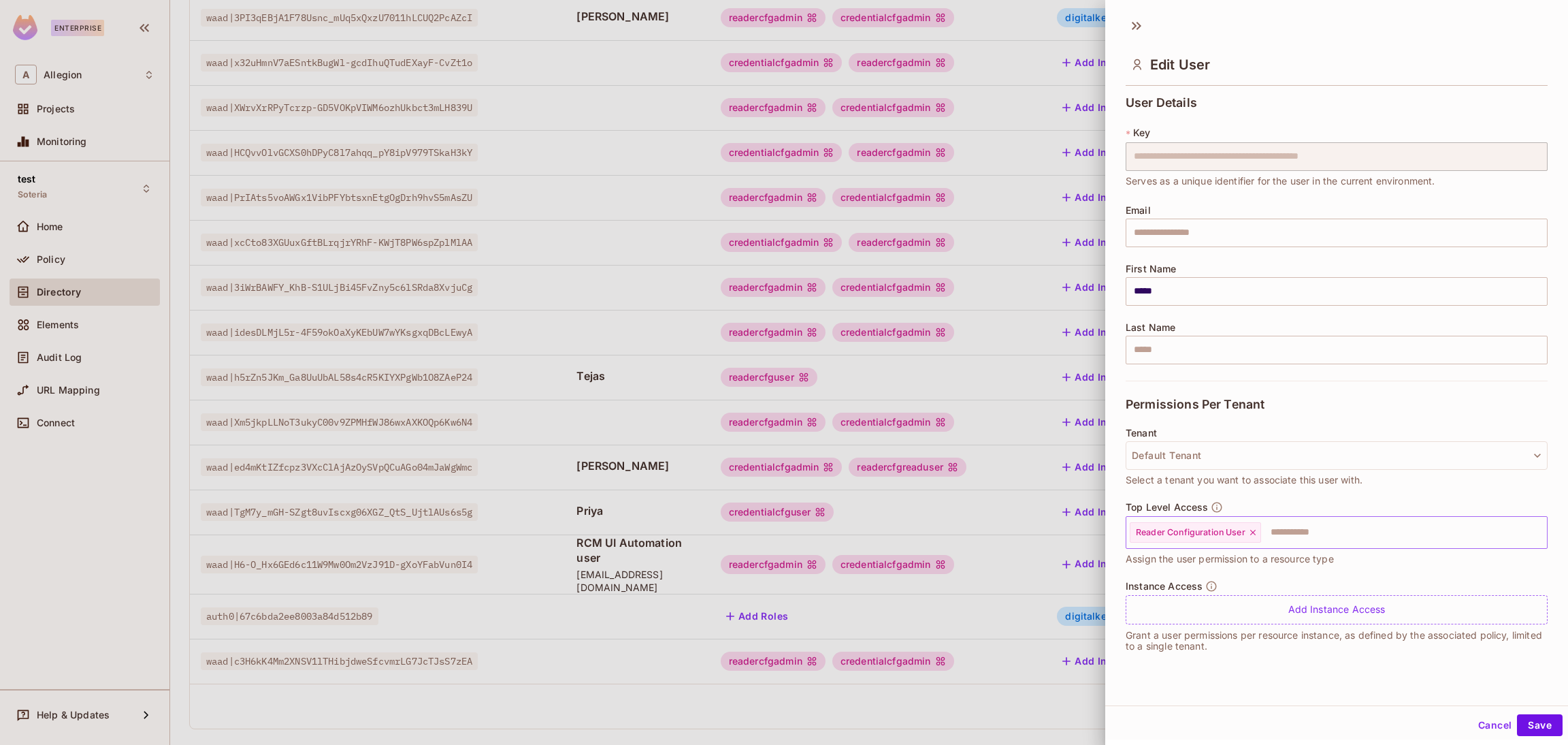
click at [1314, 543] on input "text" at bounding box center [1391, 533] width 258 height 28
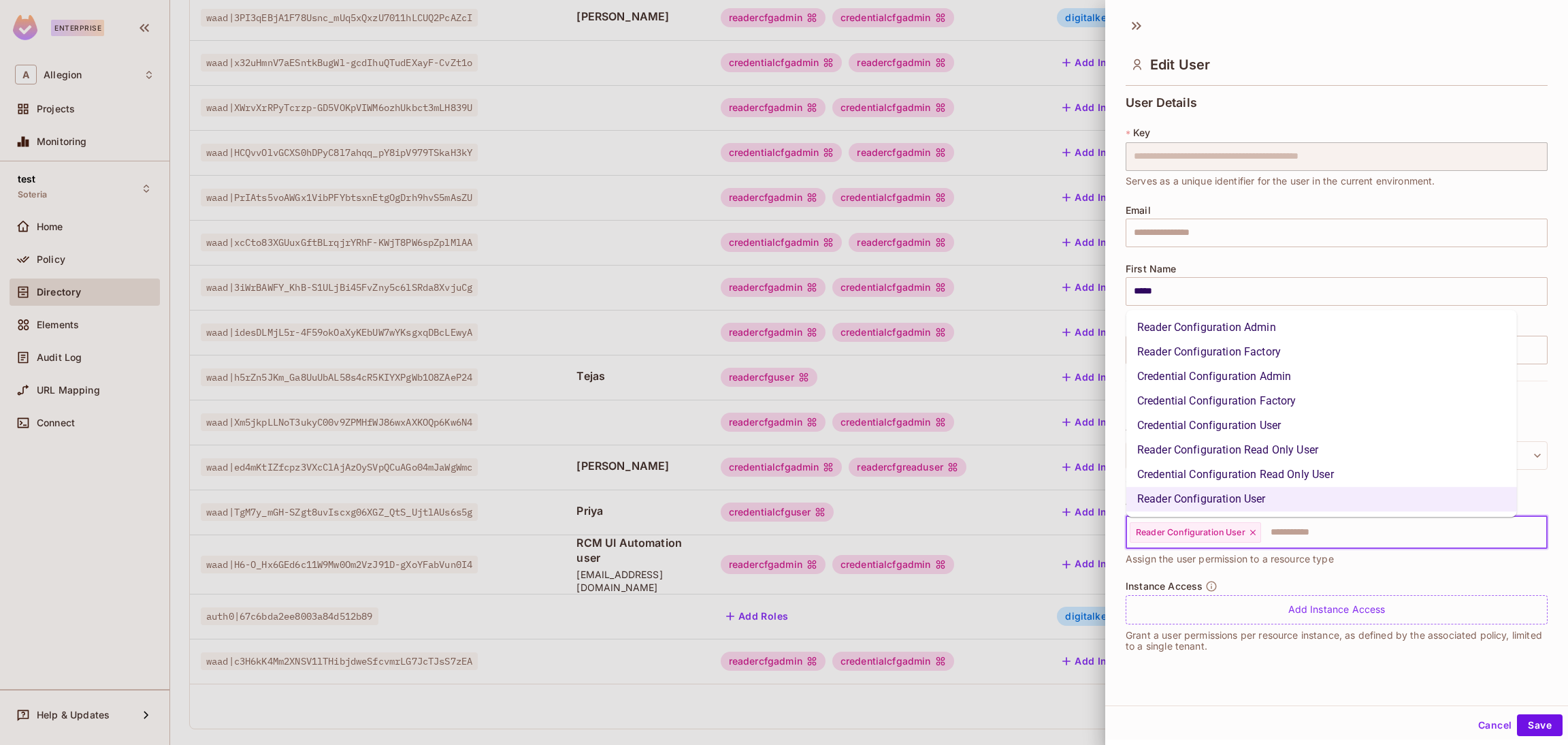
click at [1215, 327] on li "Reader Configuration Admin" at bounding box center [1322, 327] width 391 height 25
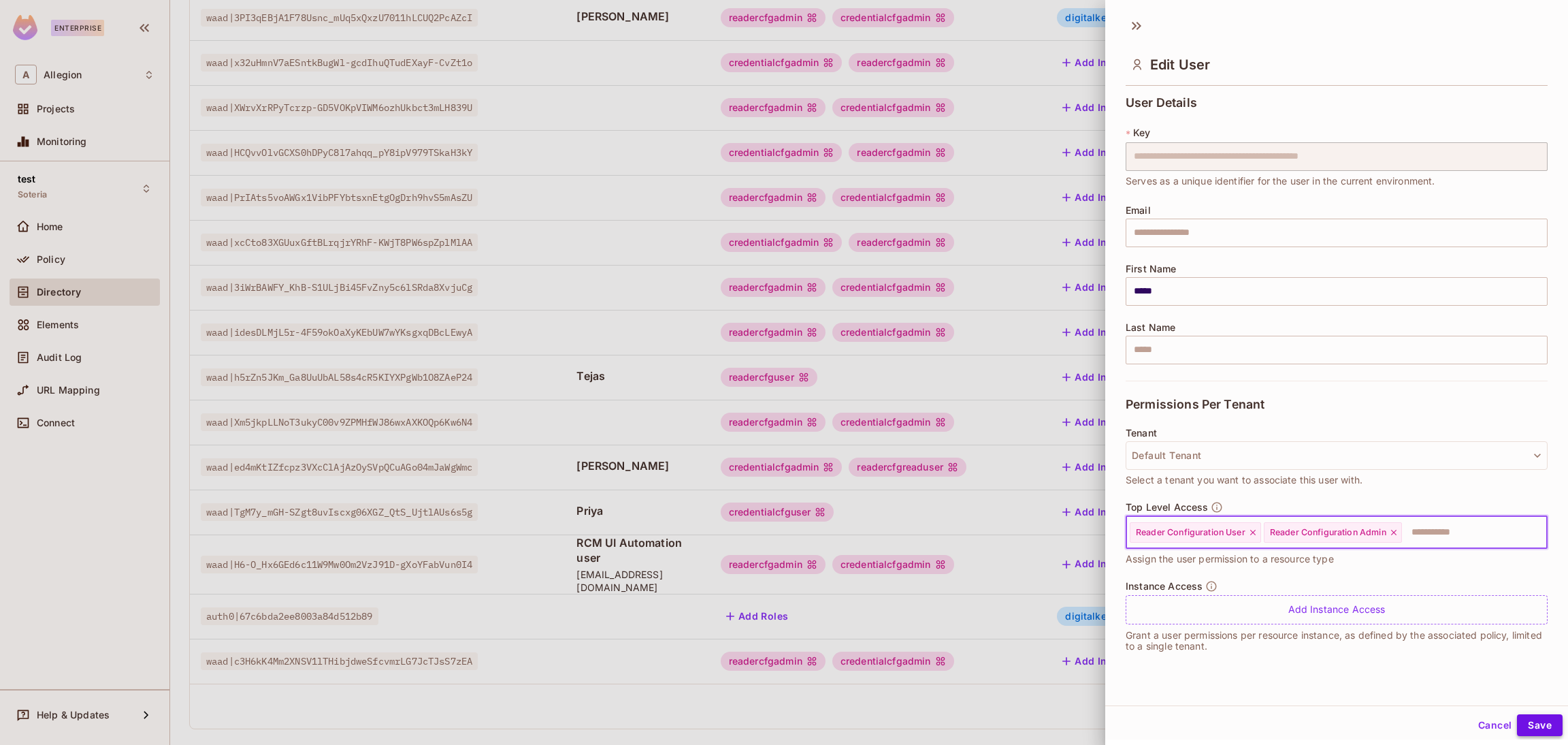
click at [1529, 725] on button "Save" at bounding box center [1539, 725] width 45 height 21
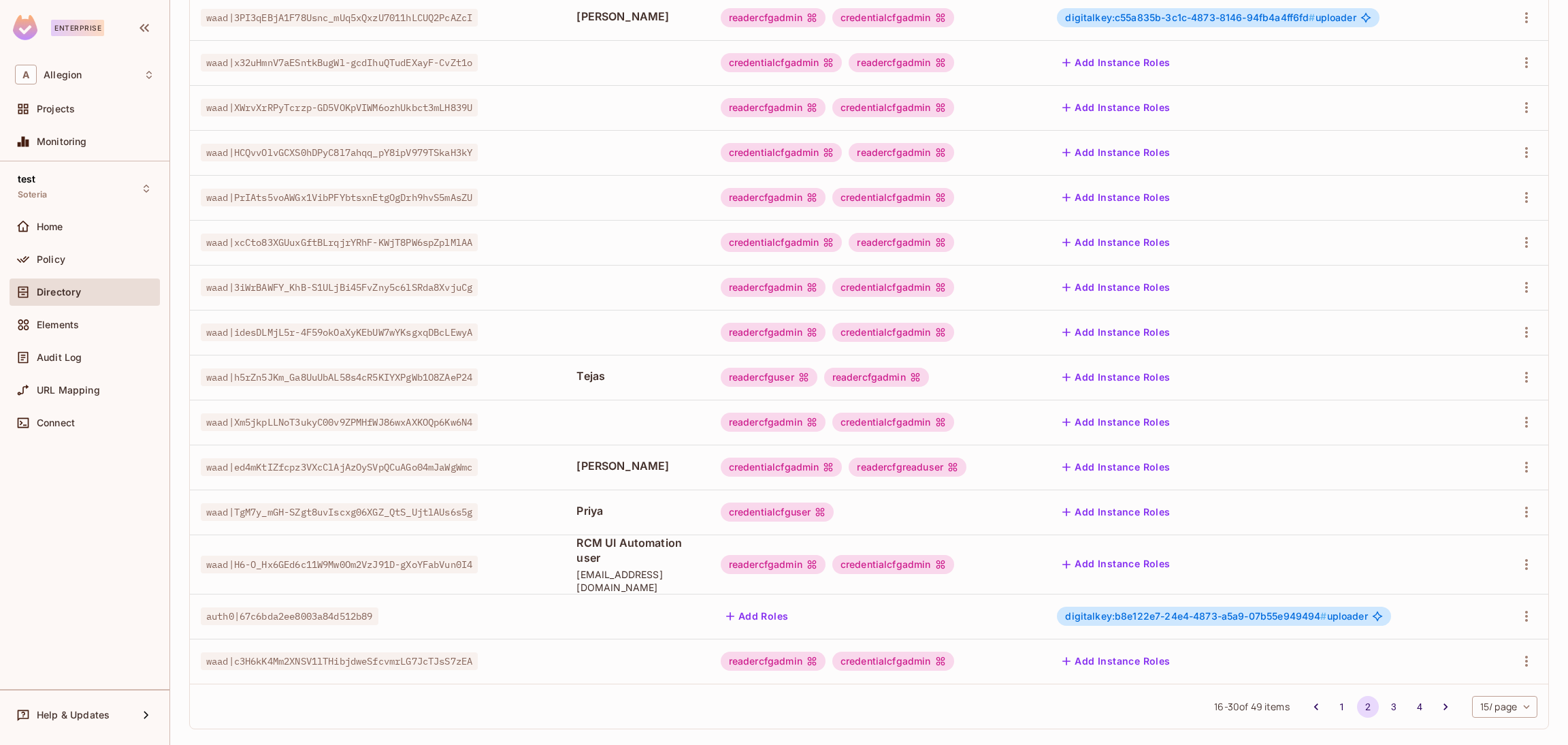
click at [1110, 376] on button "Add Instance Roles" at bounding box center [1116, 377] width 119 height 21
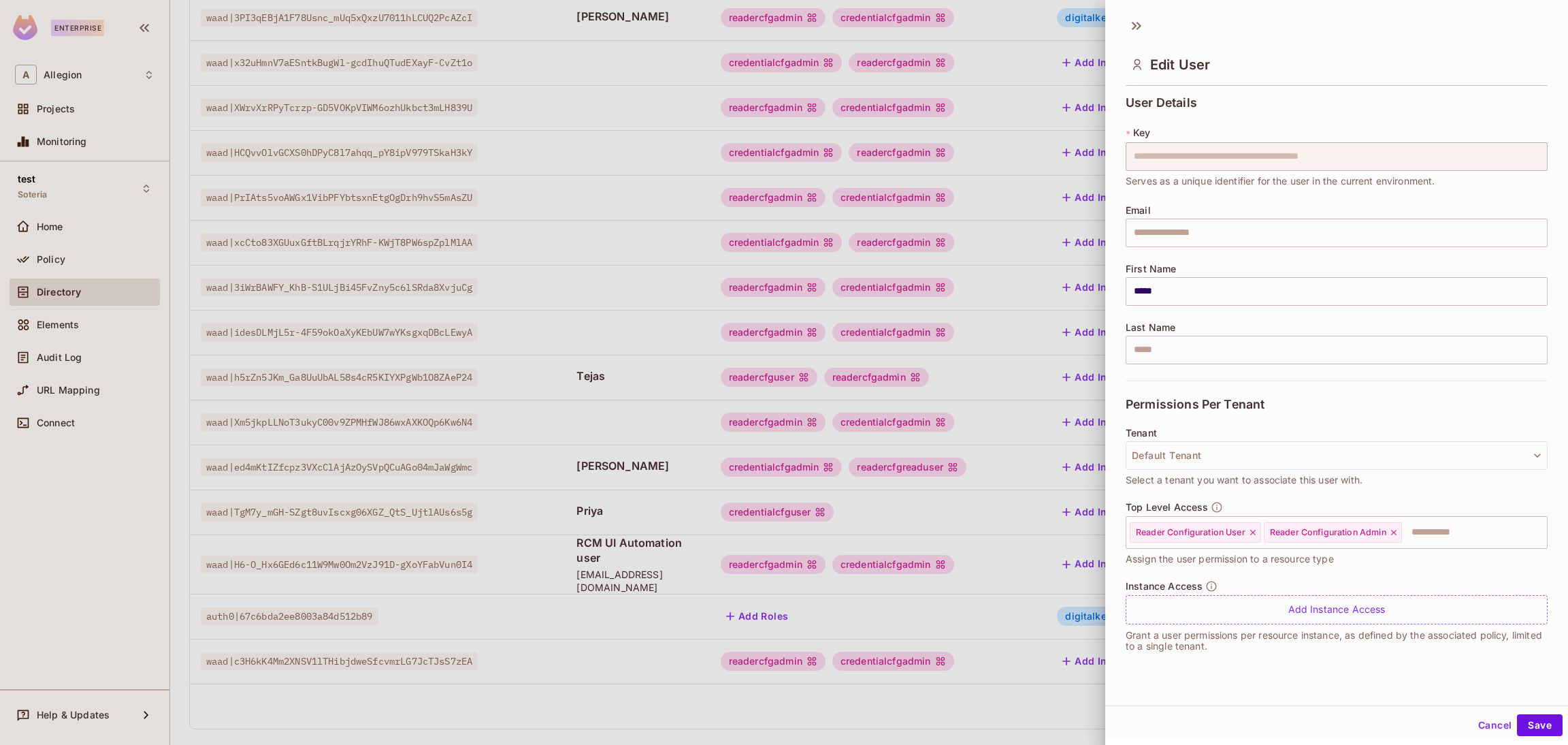
click at [301, 696] on div at bounding box center [784, 372] width 1568 height 745
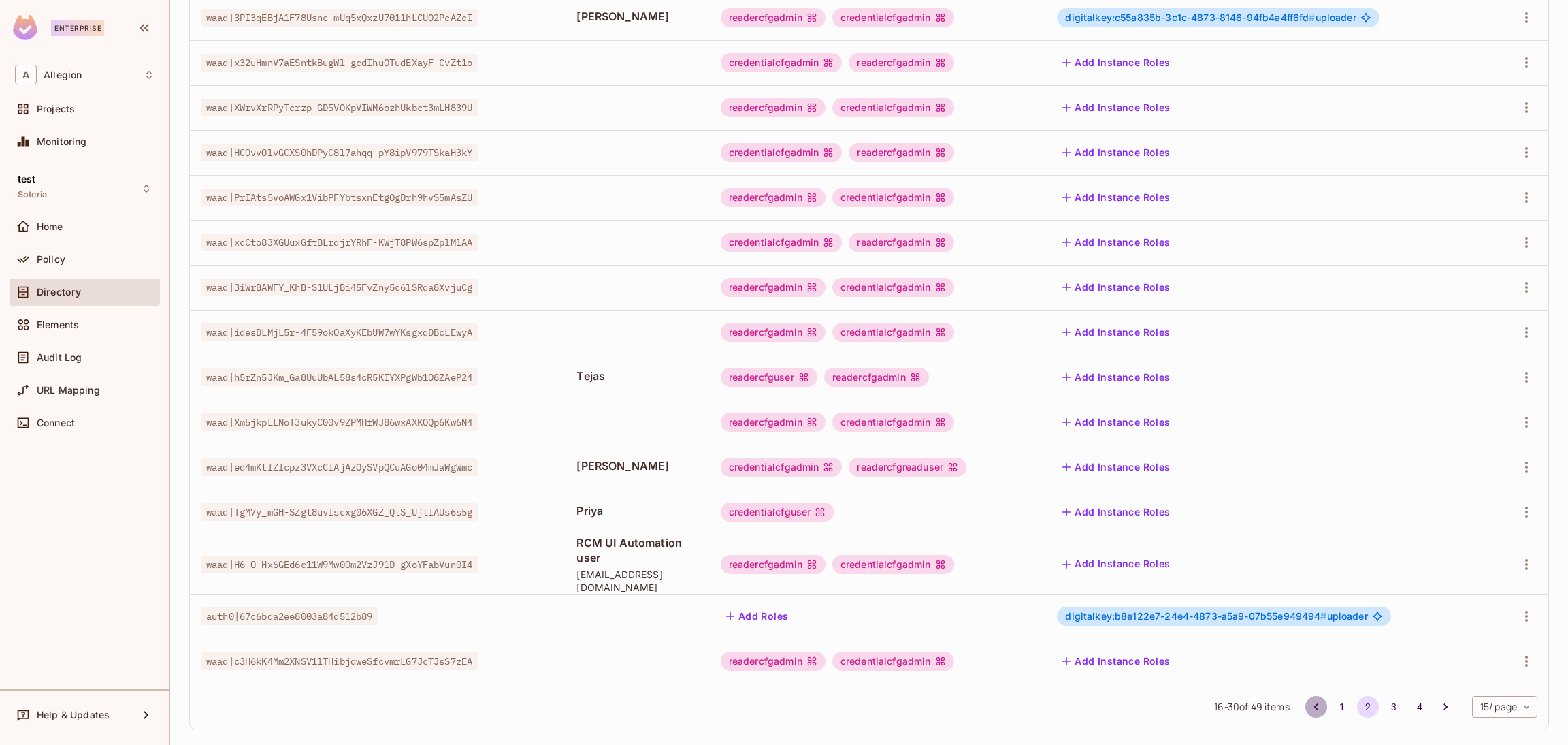
click at [1307, 696] on button "Go to previous page" at bounding box center [1316, 707] width 21 height 21
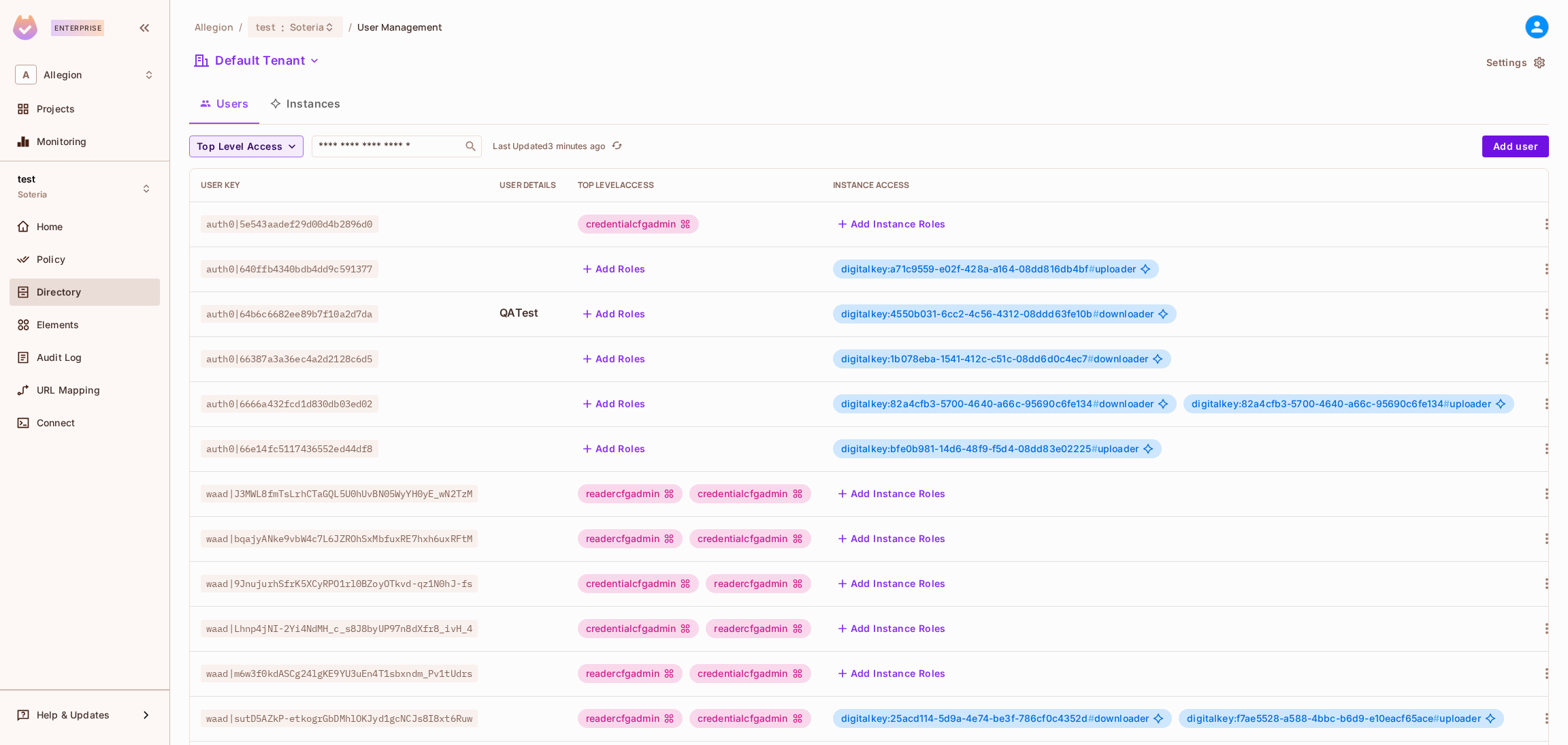
click at [634, 315] on button "Add Roles" at bounding box center [615, 313] width 74 height 21
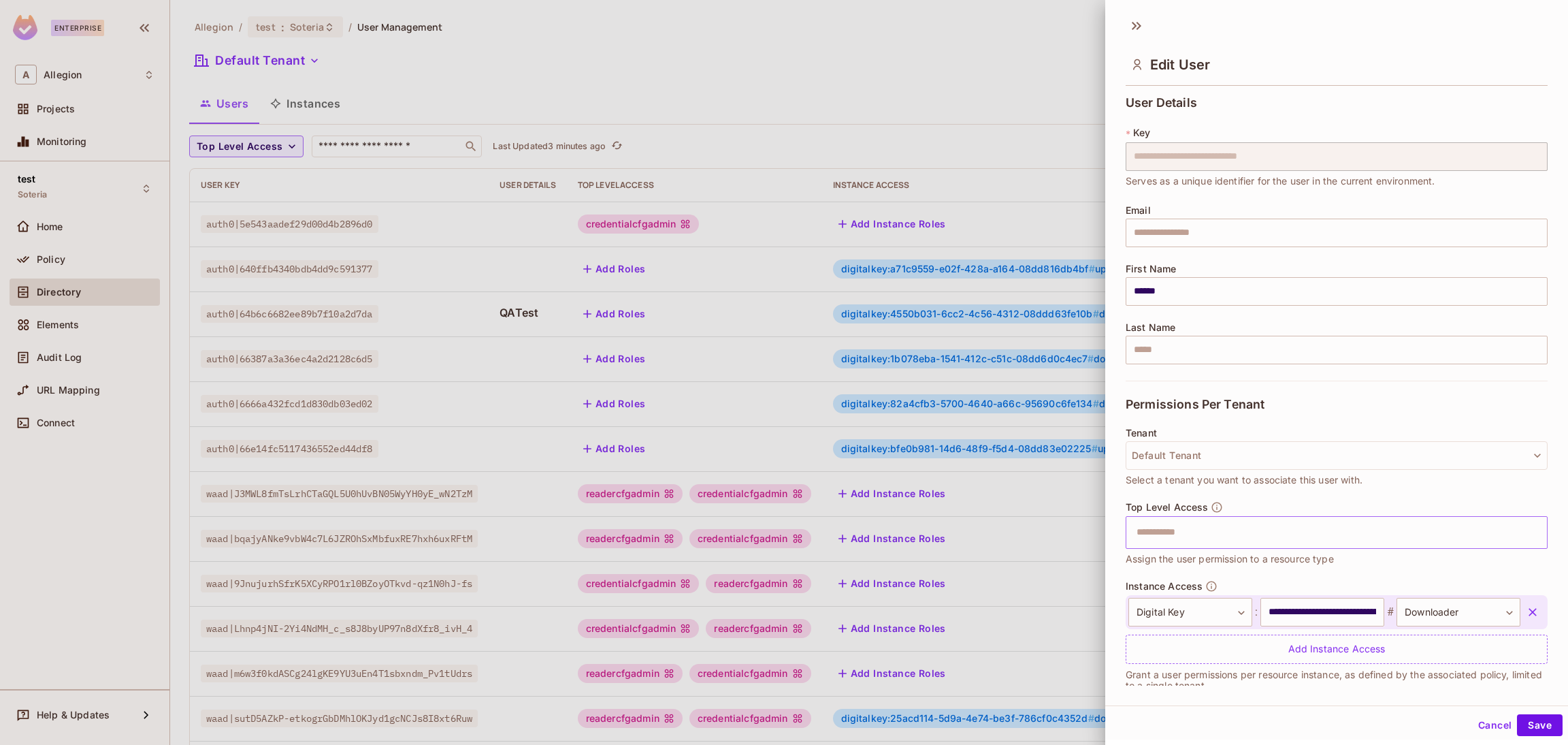
click at [1238, 520] on input "text" at bounding box center [1324, 533] width 392 height 28
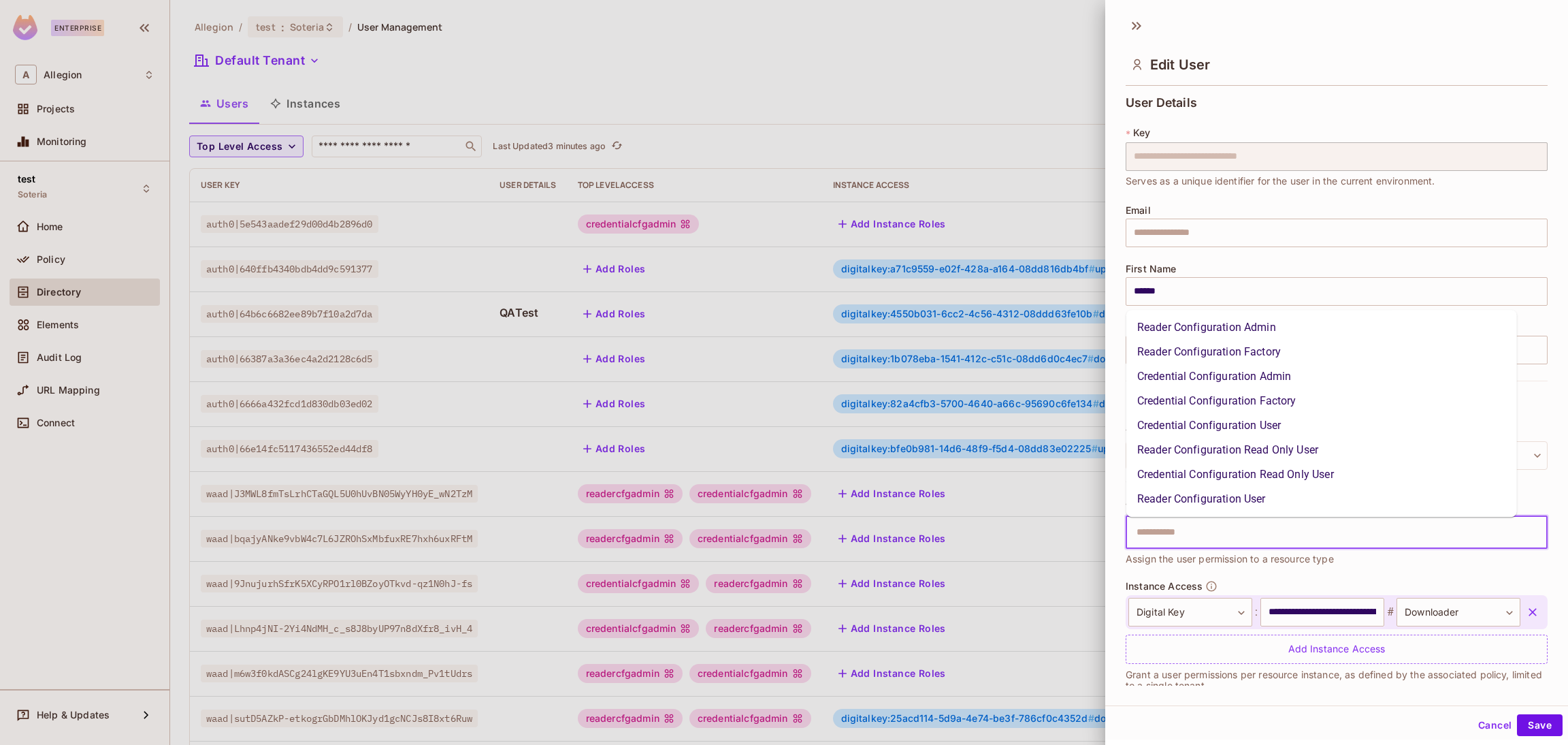
click at [1206, 325] on li "Reader Configuration Admin" at bounding box center [1322, 327] width 391 height 25
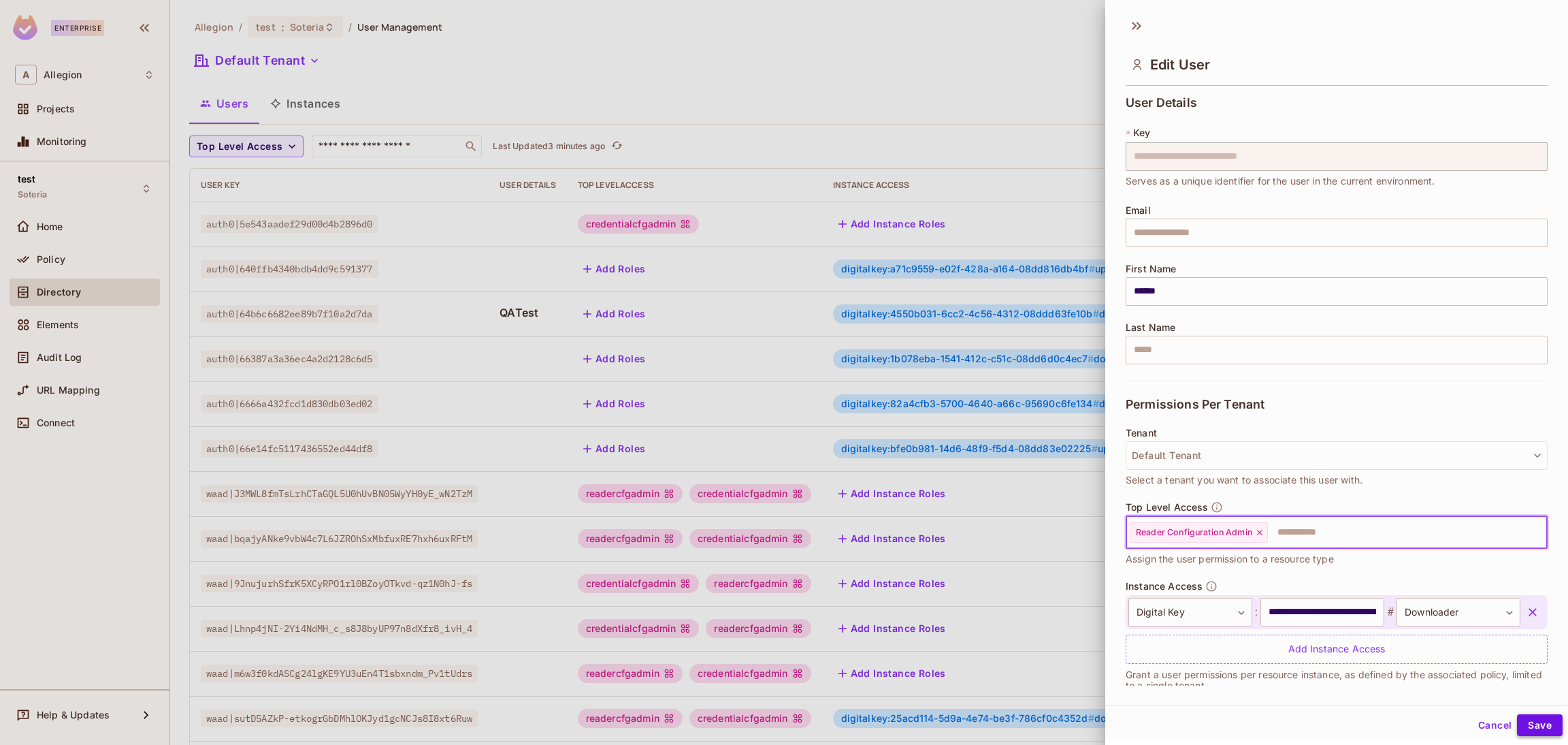
click at [1524, 718] on button "Save" at bounding box center [1539, 725] width 45 height 21
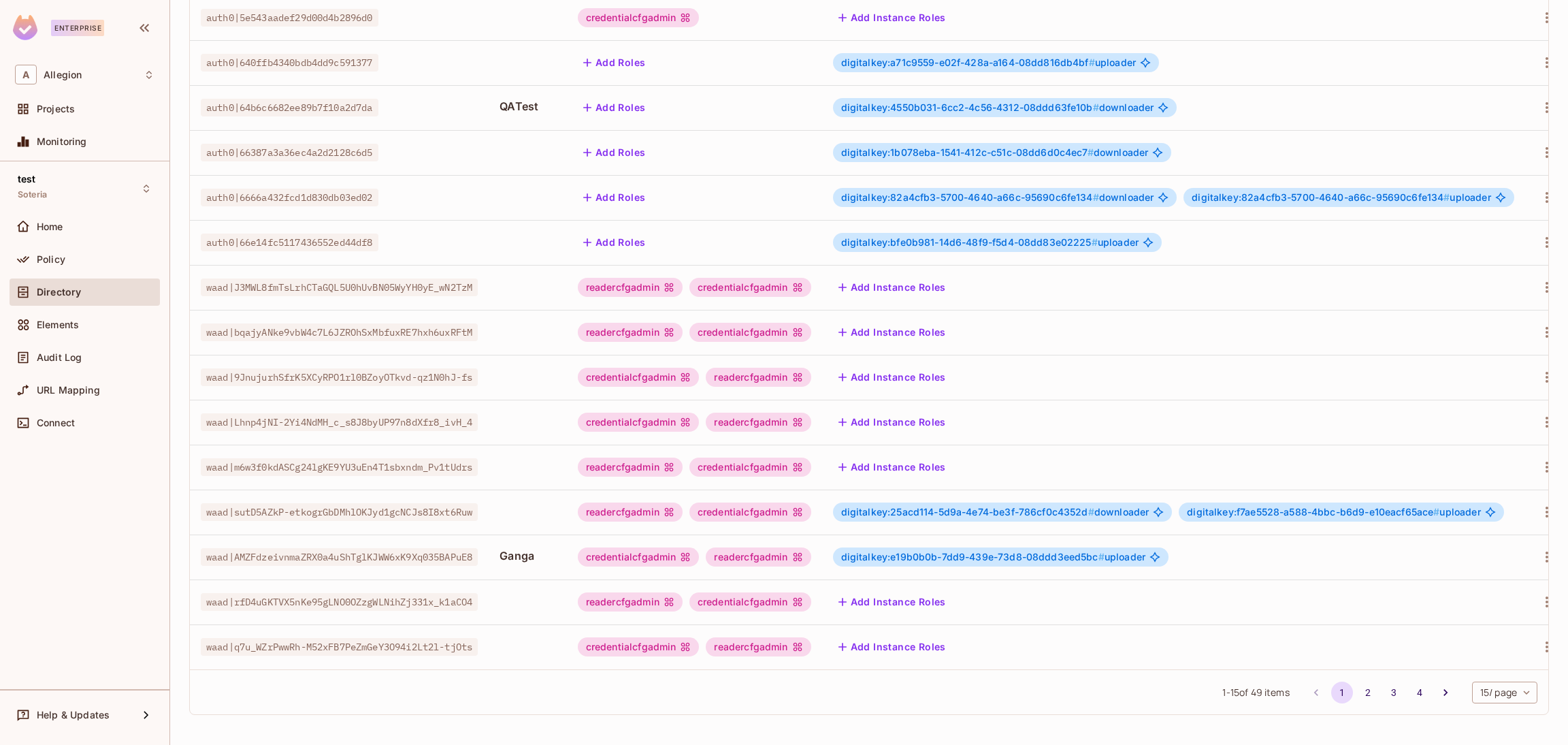
scroll to position [222, 0]
